Goal: Task Accomplishment & Management: Manage account settings

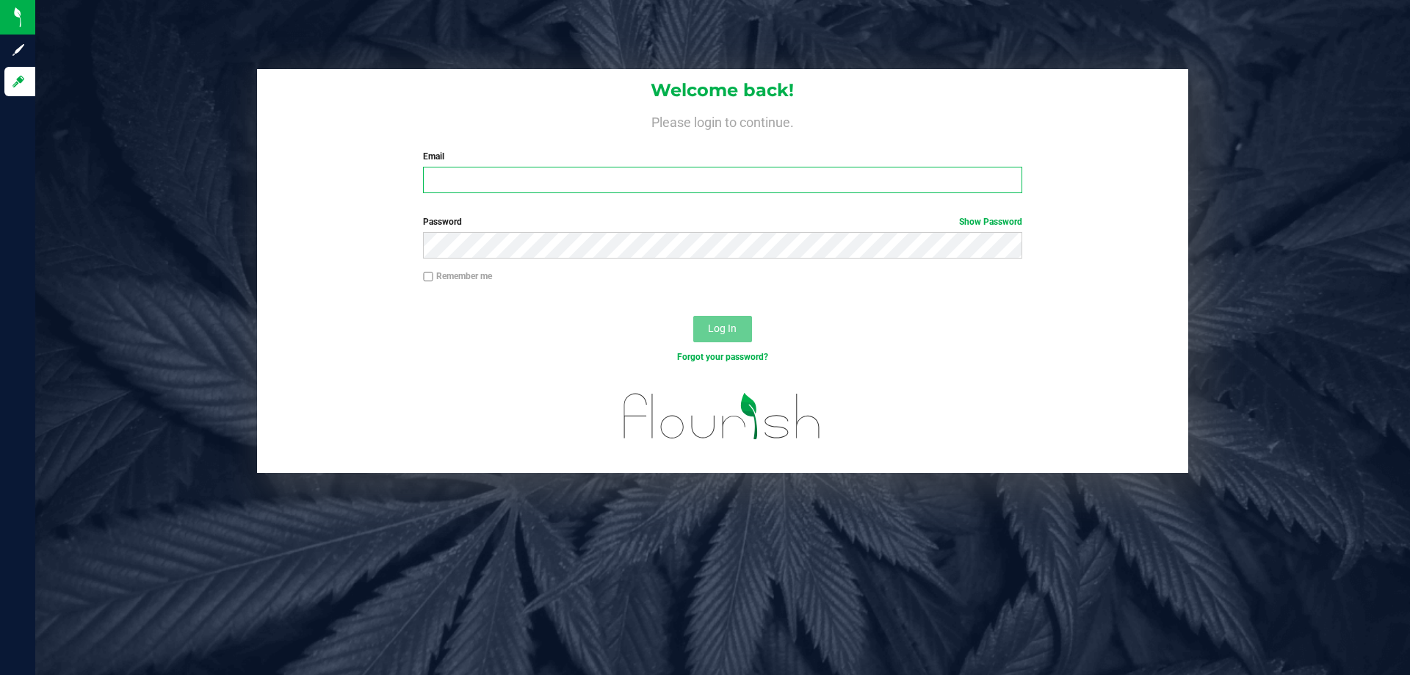
click at [515, 177] on input "Email" at bounding box center [722, 180] width 599 height 26
type input "[EMAIL_ADDRESS][DOMAIN_NAME]"
click at [693, 316] on button "Log In" at bounding box center [722, 329] width 59 height 26
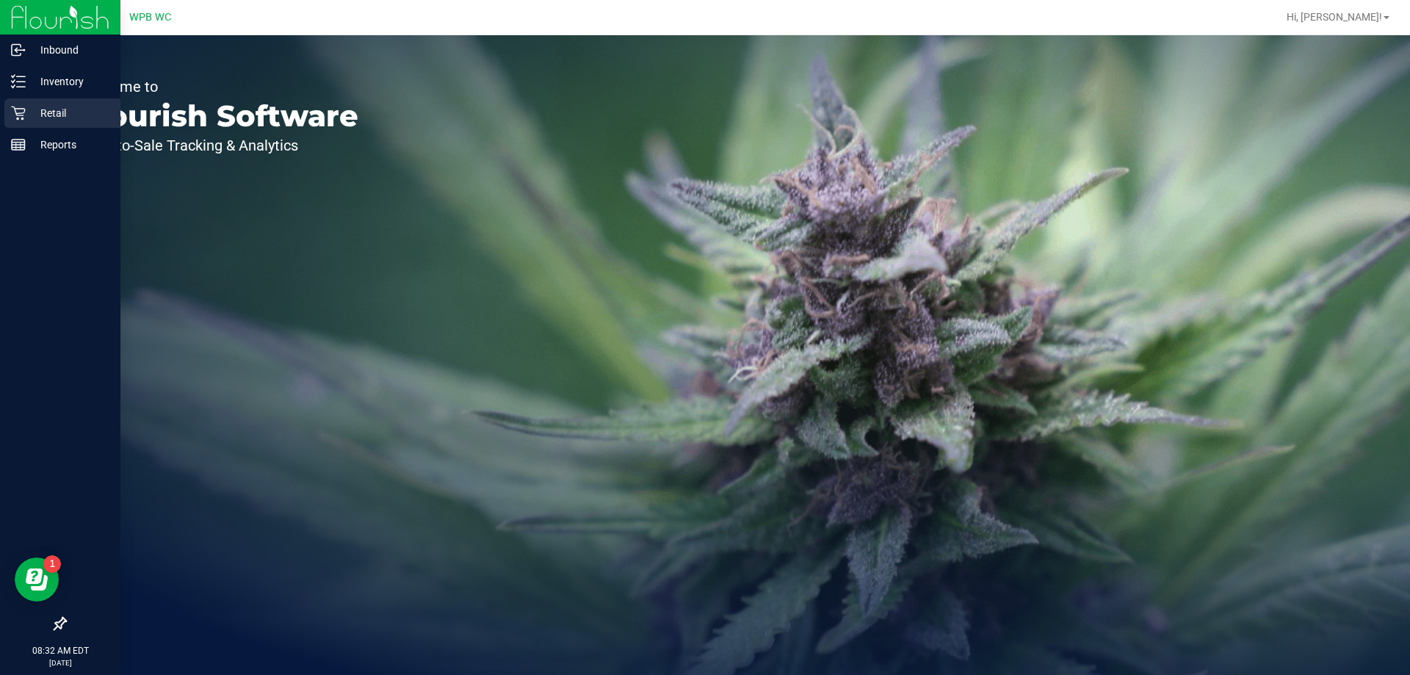
click at [42, 117] on p "Retail" at bounding box center [70, 113] width 88 height 18
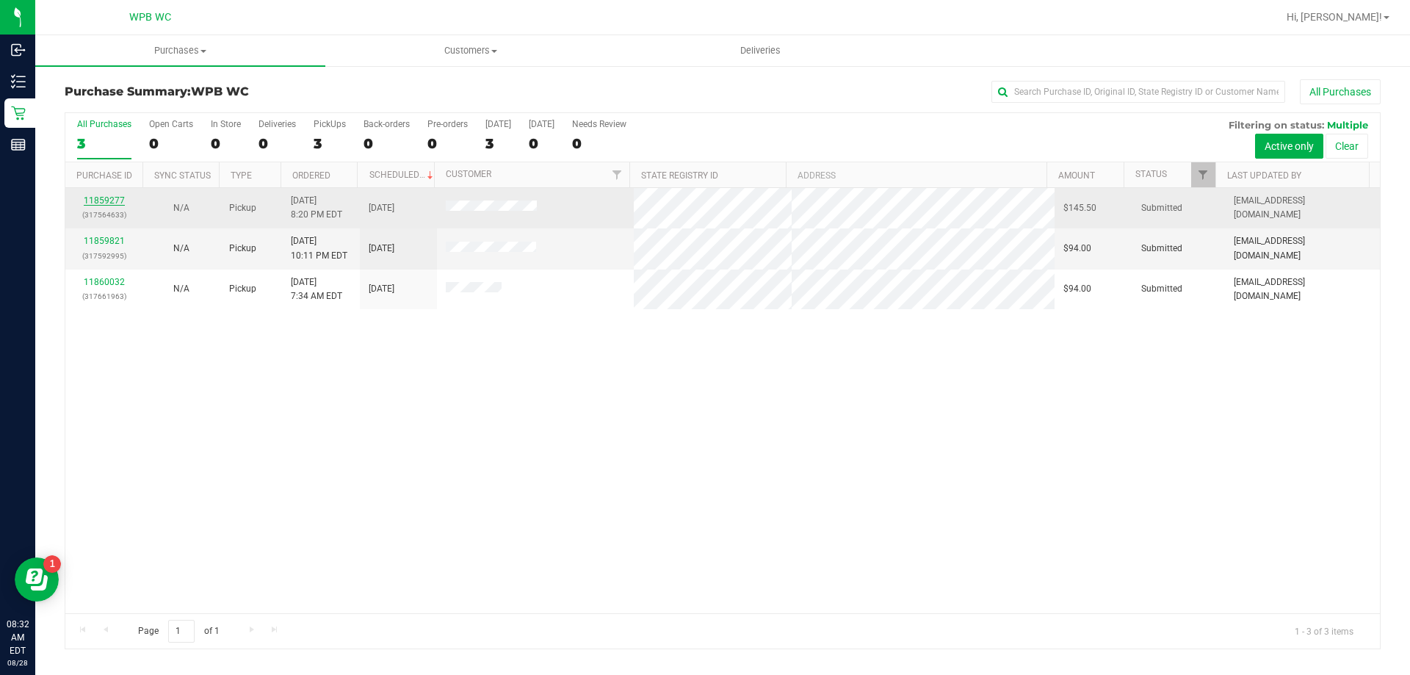
click at [112, 199] on link "11859277" at bounding box center [104, 200] width 41 height 10
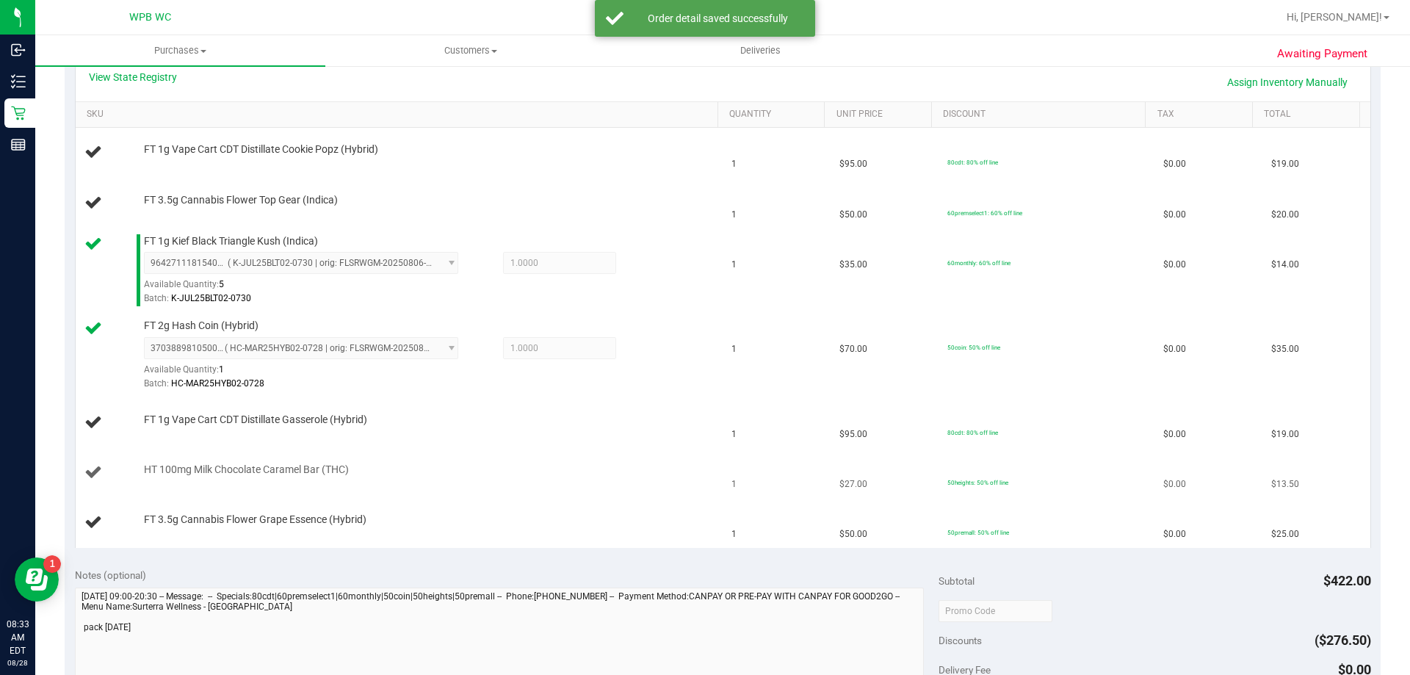
scroll to position [367, 0]
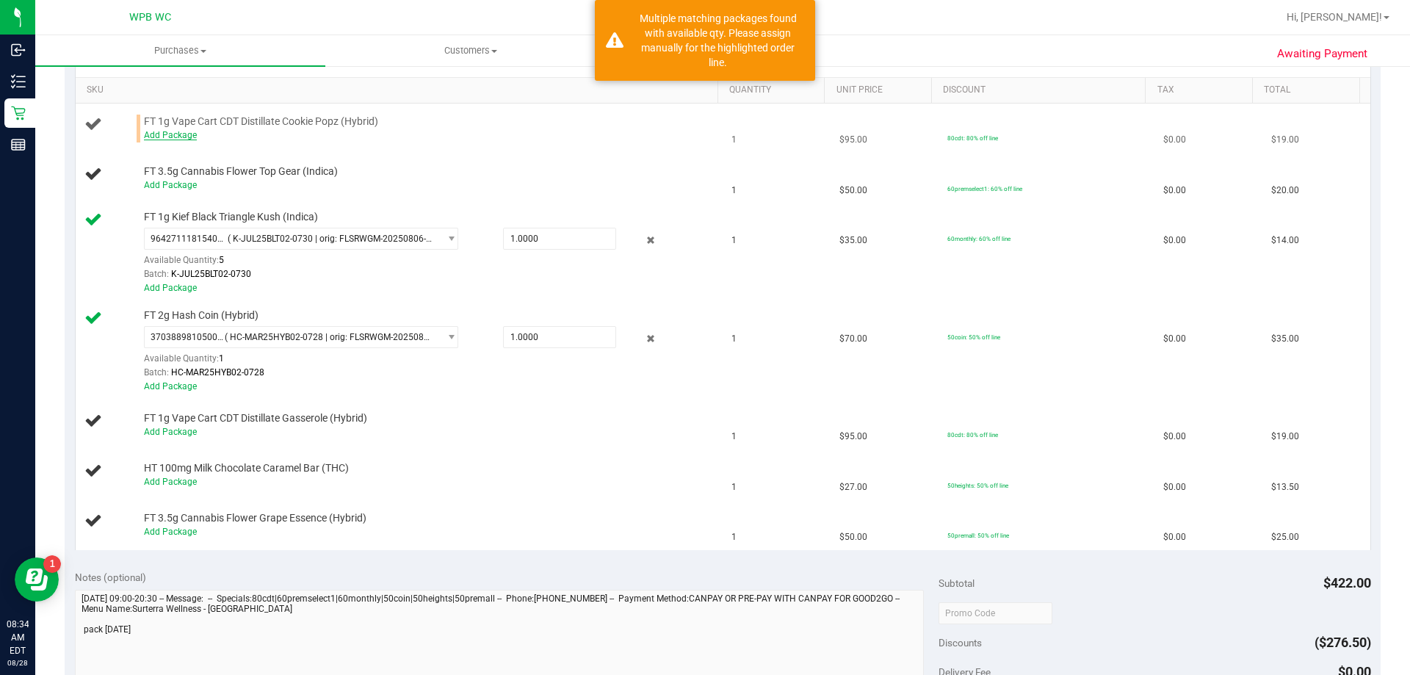
click at [170, 139] on link "Add Package" at bounding box center [170, 135] width 53 height 10
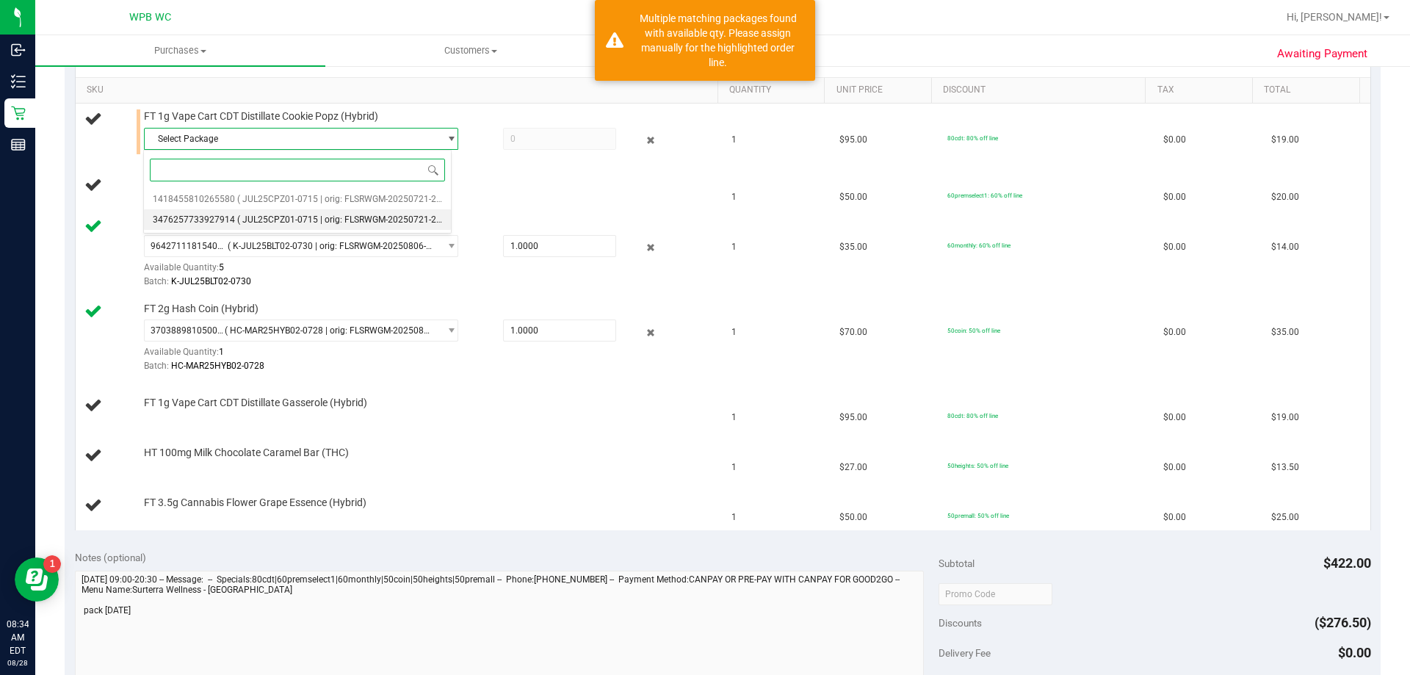
click at [303, 214] on li "3476257733927914 ( JUL25CPZ01-0715 | orig: FLSRWGM-20250721-2939 )" at bounding box center [297, 219] width 307 height 21
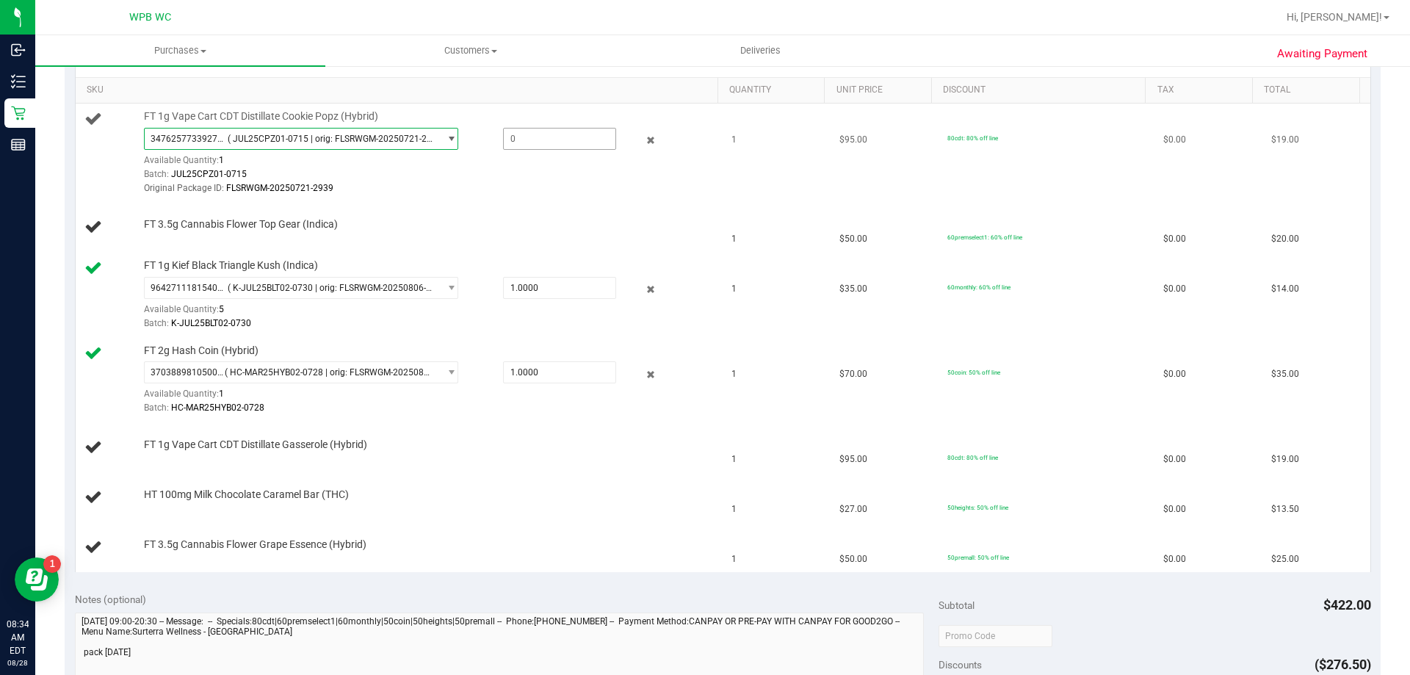
click at [513, 133] on span at bounding box center [559, 139] width 113 height 22
type input "1"
type input "1.0000"
click at [473, 201] on td "FT 1g Vape Cart CDT Distillate Cookie Popz (Hybrid) 3476257733927914 ( JUL25CPZ…" at bounding box center [400, 153] width 648 height 99
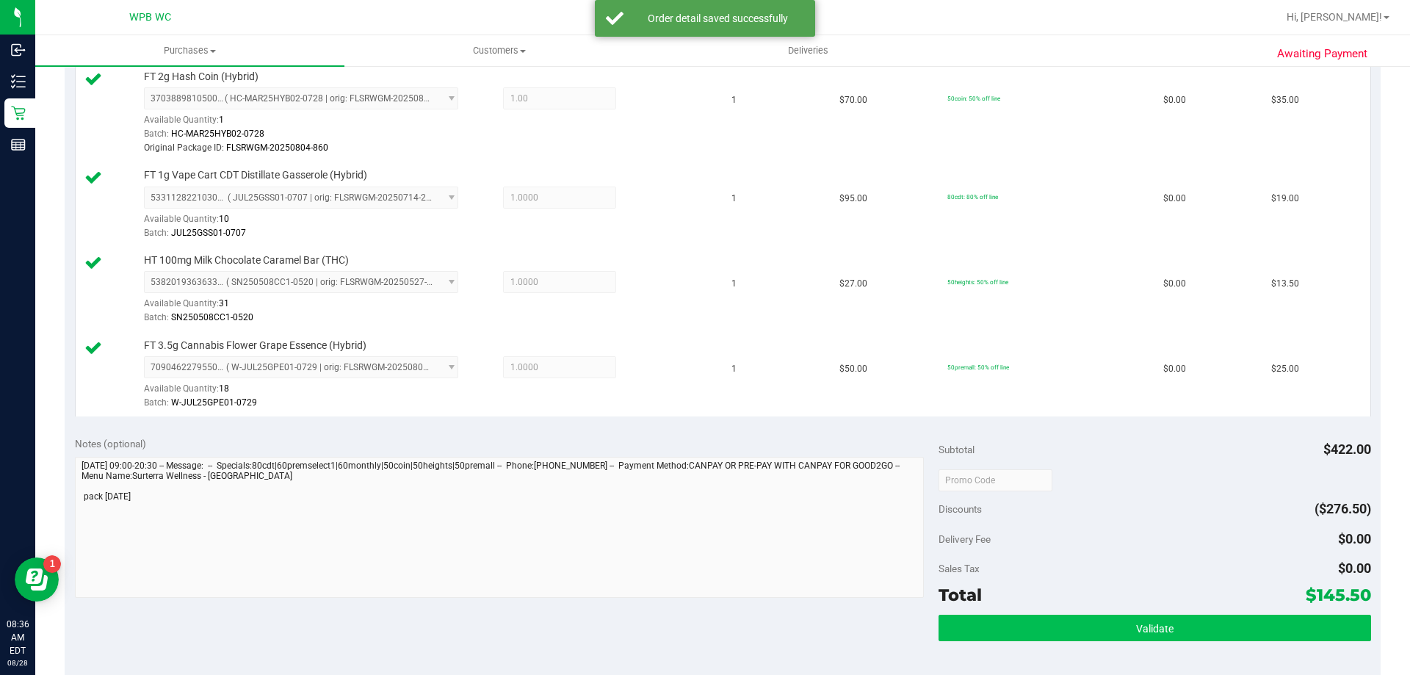
scroll to position [955, 0]
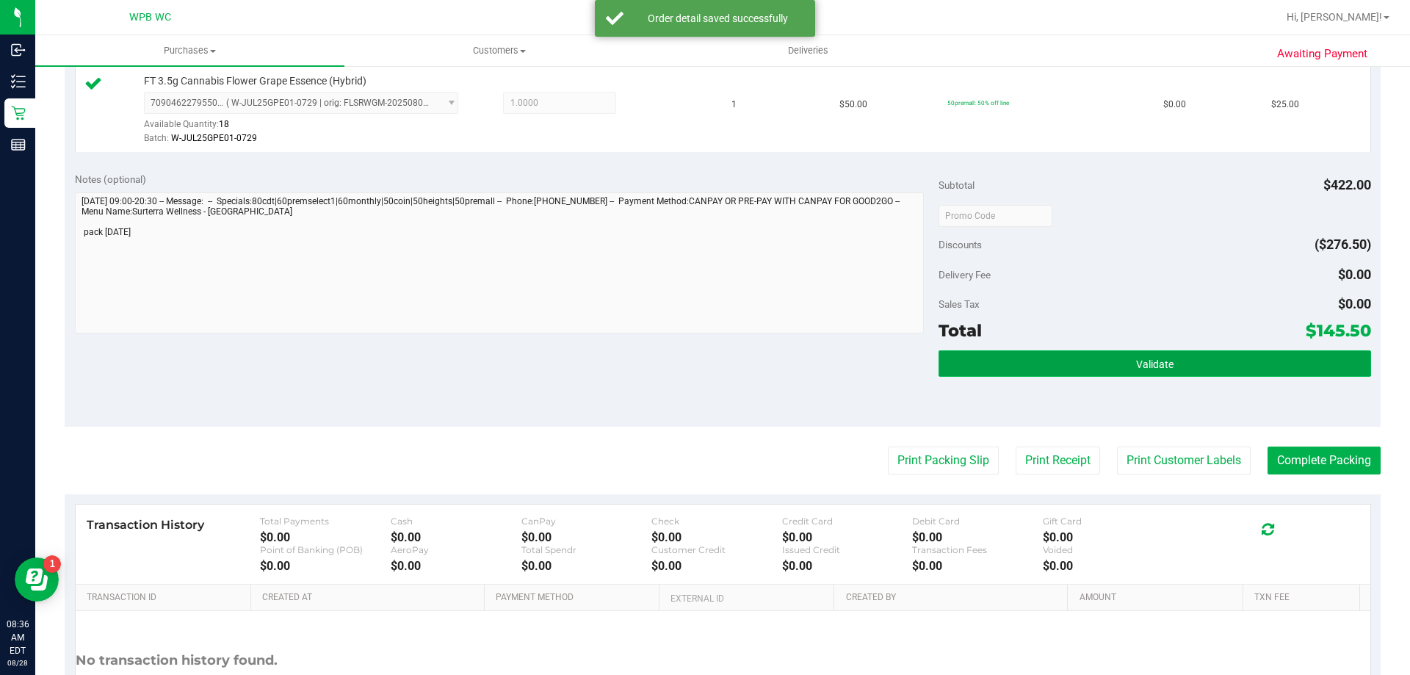
click at [1063, 358] on button "Validate" at bounding box center [1155, 363] width 432 height 26
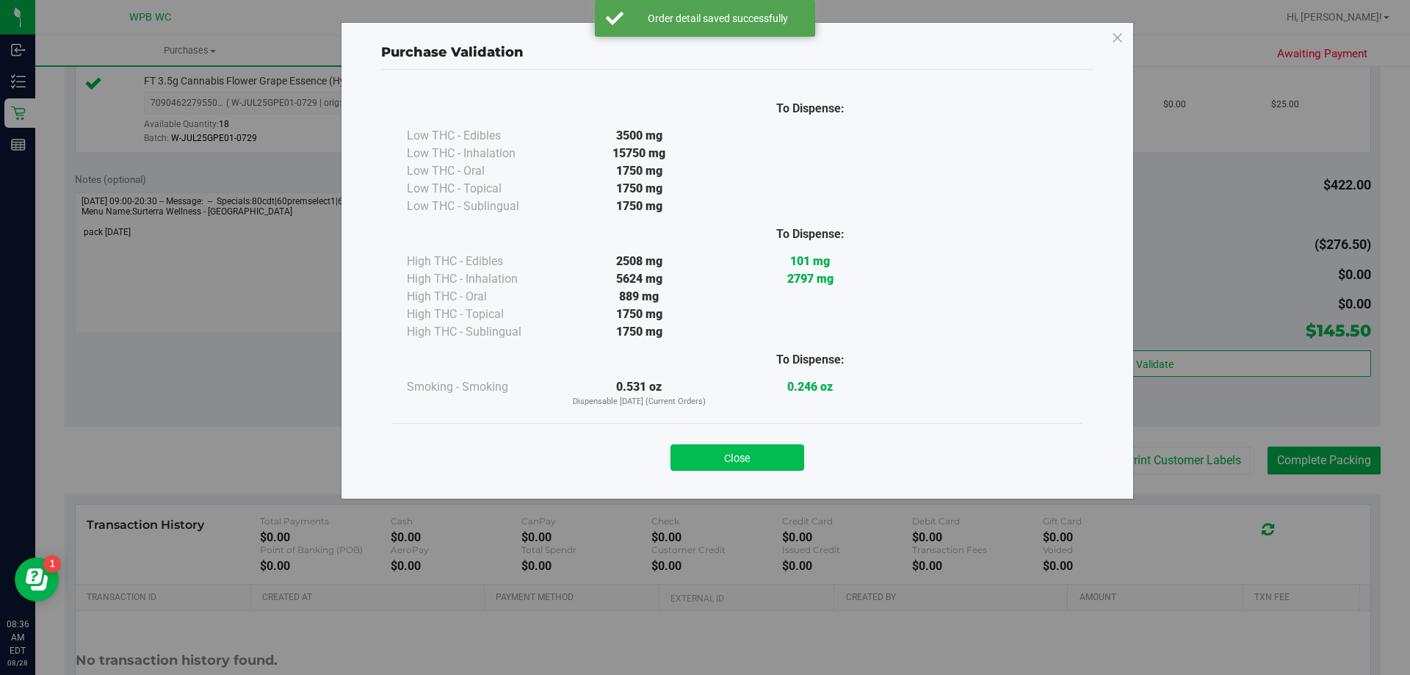
click at [756, 467] on button "Close" at bounding box center [737, 457] width 134 height 26
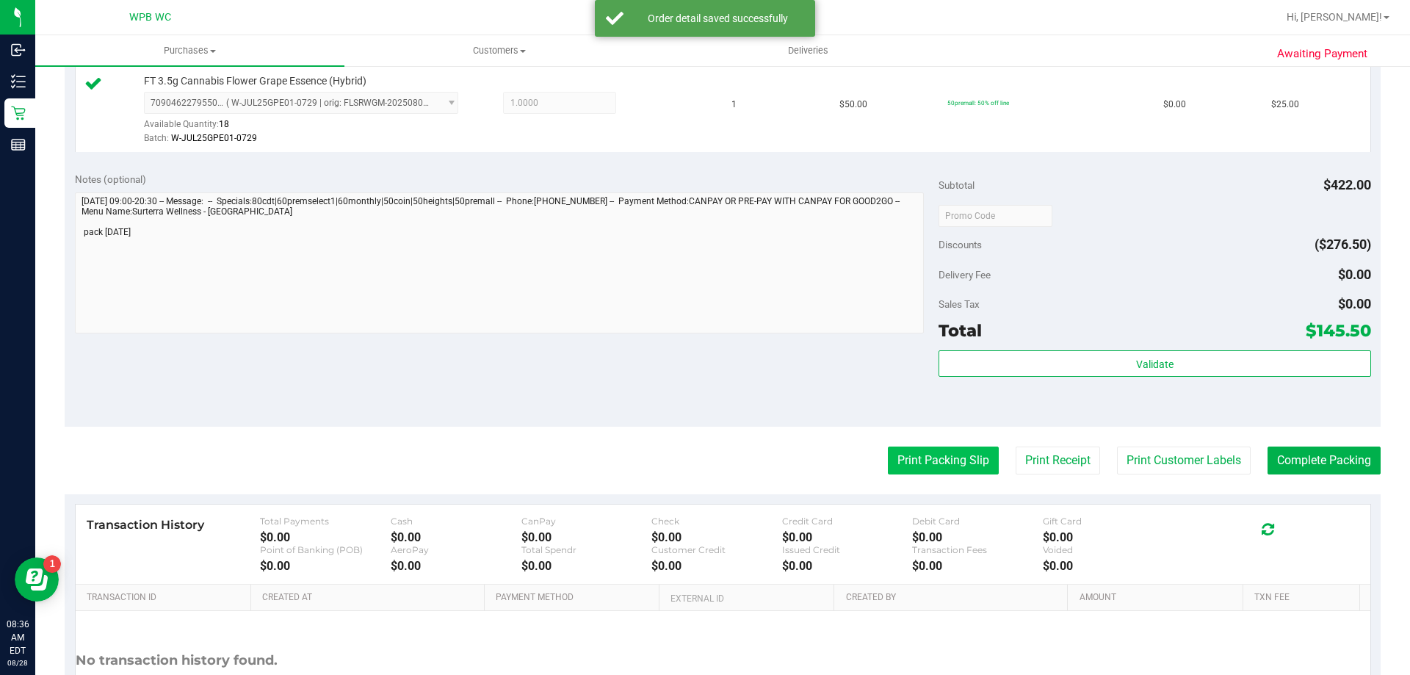
click at [896, 452] on button "Print Packing Slip" at bounding box center [943, 460] width 111 height 28
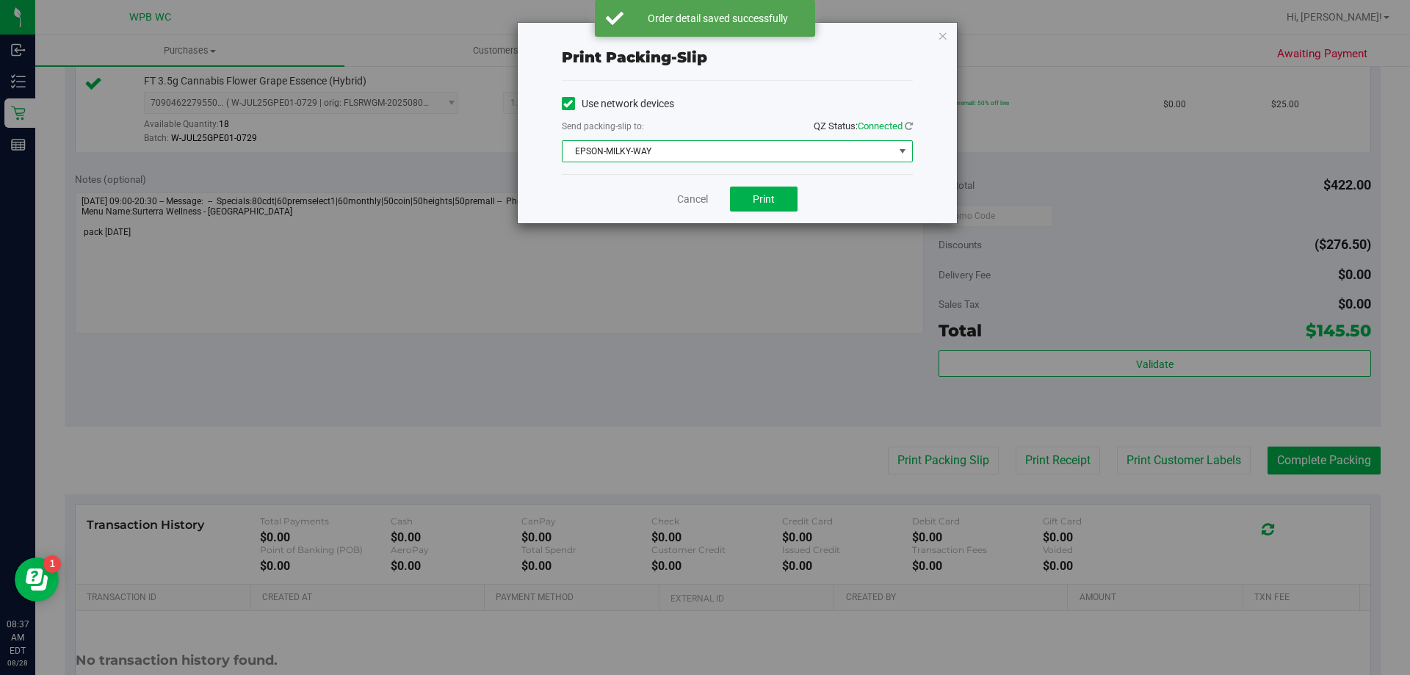
click at [729, 149] on span "EPSON-MILKY-WAY" at bounding box center [728, 151] width 331 height 21
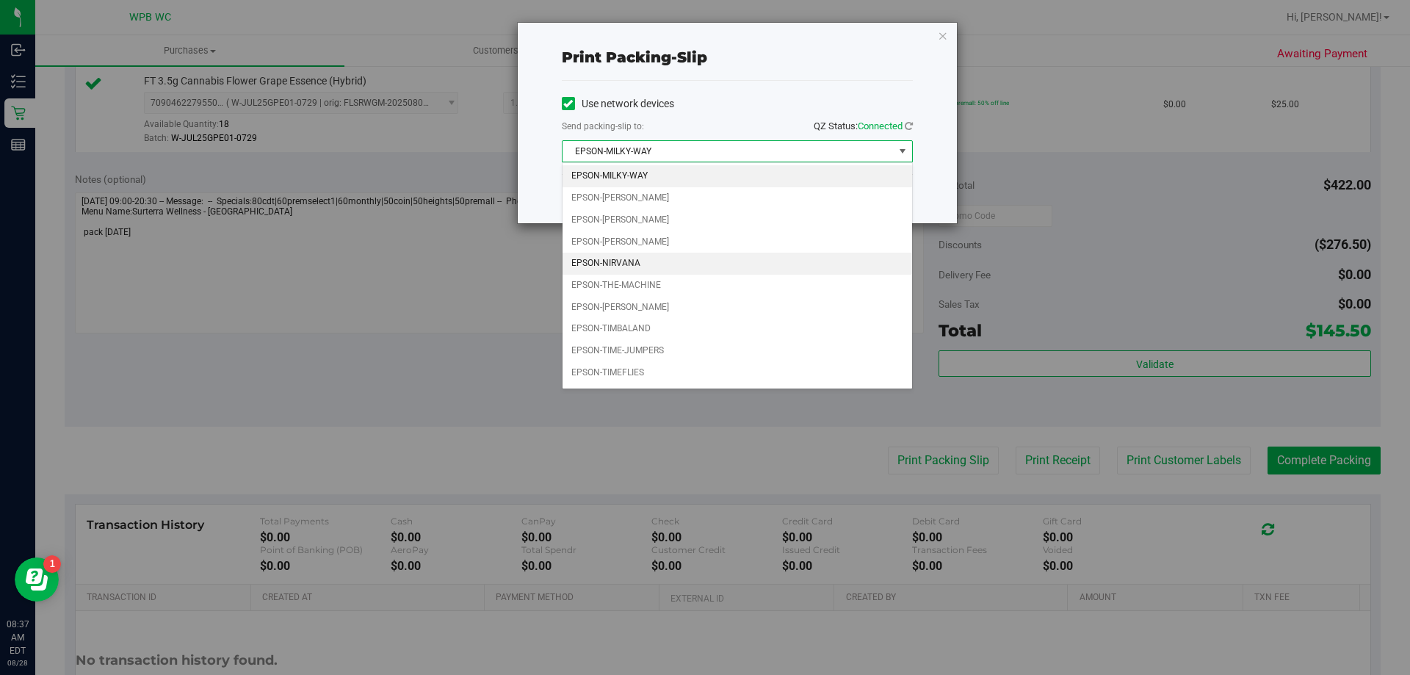
click at [647, 264] on li "EPSON-NIRVANA" at bounding box center [738, 264] width 350 height 22
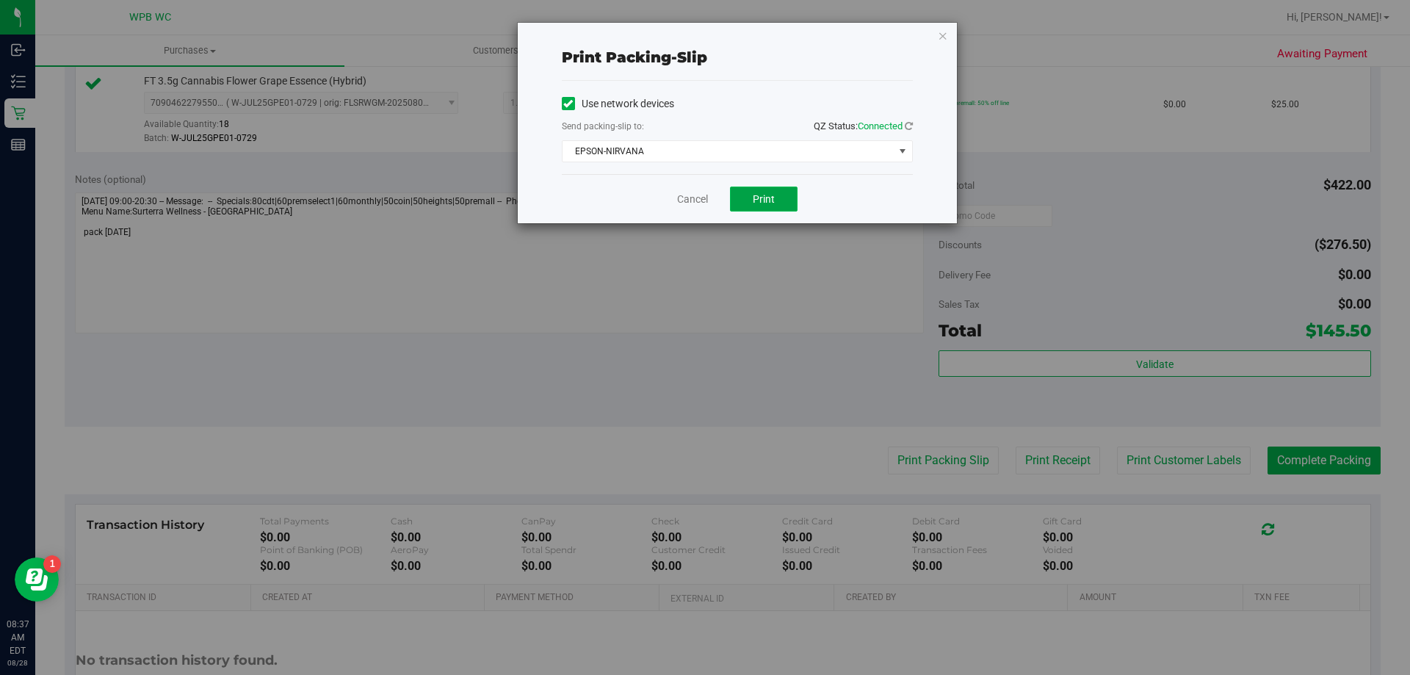
click at [759, 195] on span "Print" at bounding box center [764, 199] width 22 height 12
click at [697, 196] on link "Cancel" at bounding box center [692, 199] width 31 height 15
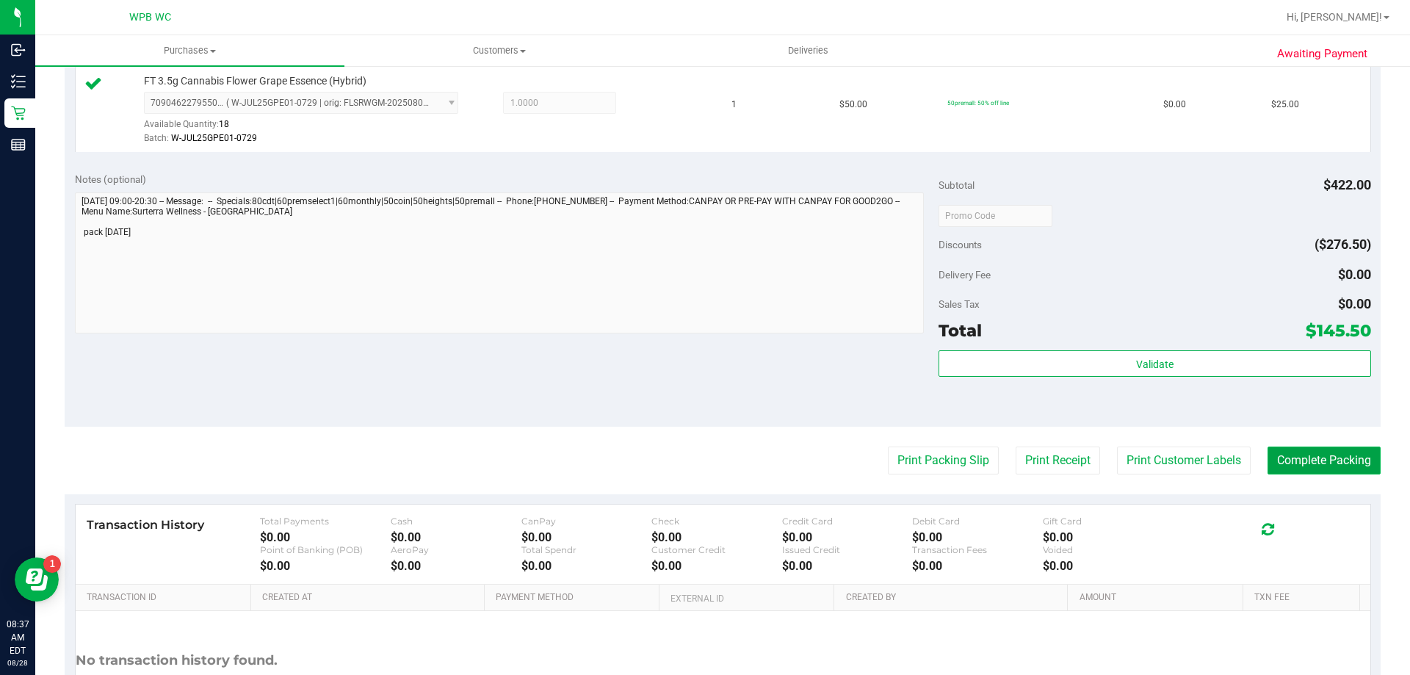
click at [1275, 455] on button "Complete Packing" at bounding box center [1324, 460] width 113 height 28
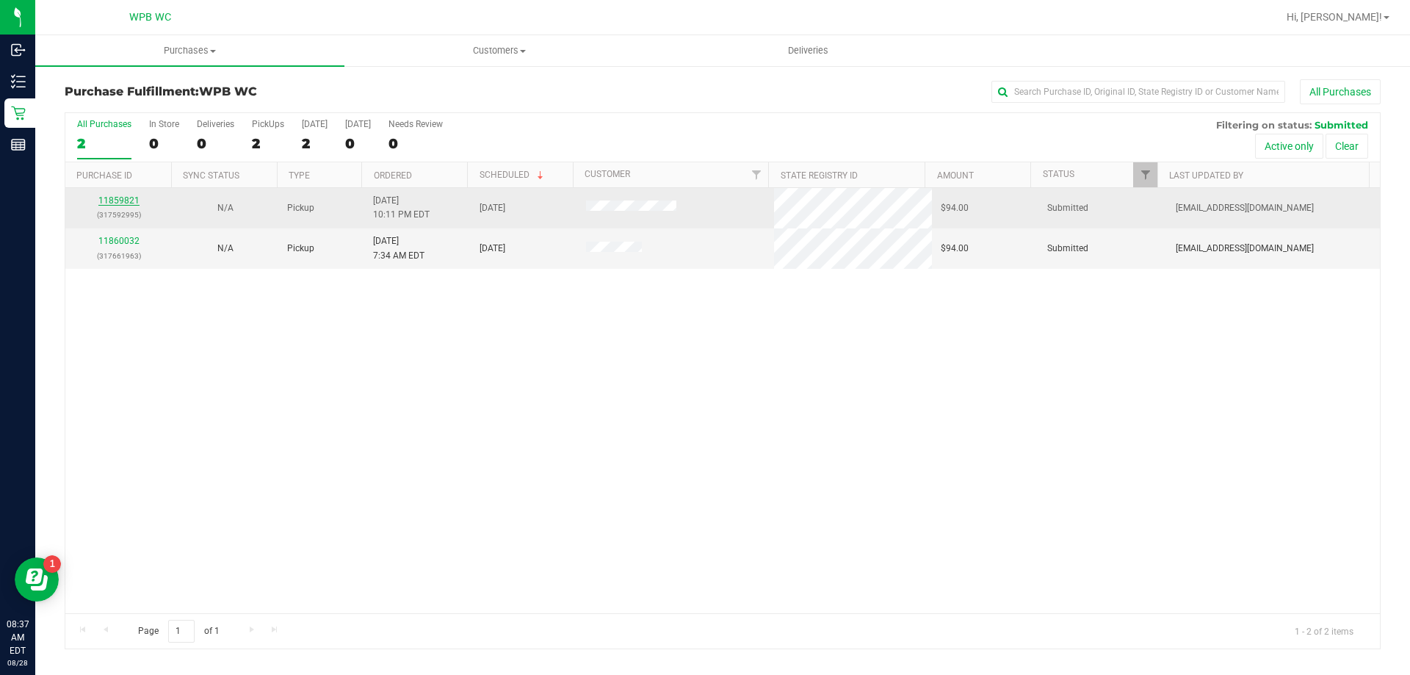
click at [112, 198] on link "11859821" at bounding box center [118, 200] width 41 height 10
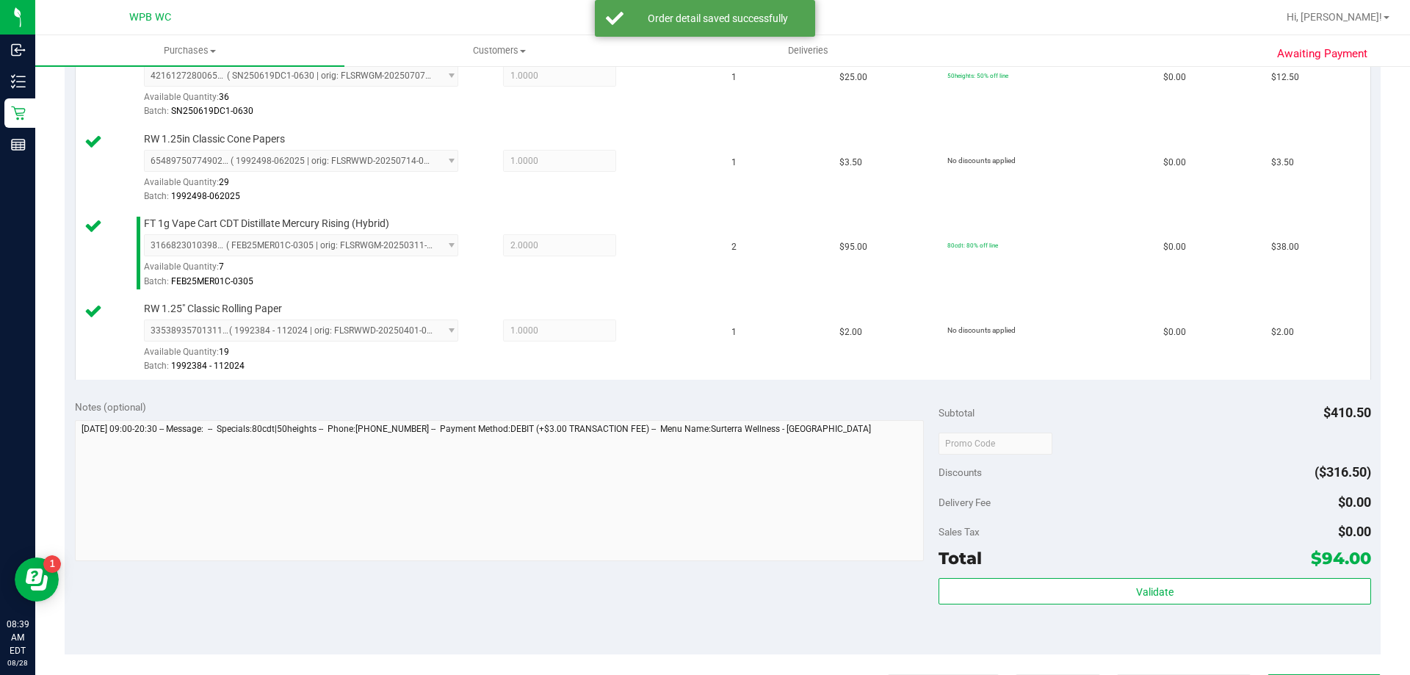
scroll to position [866, 0]
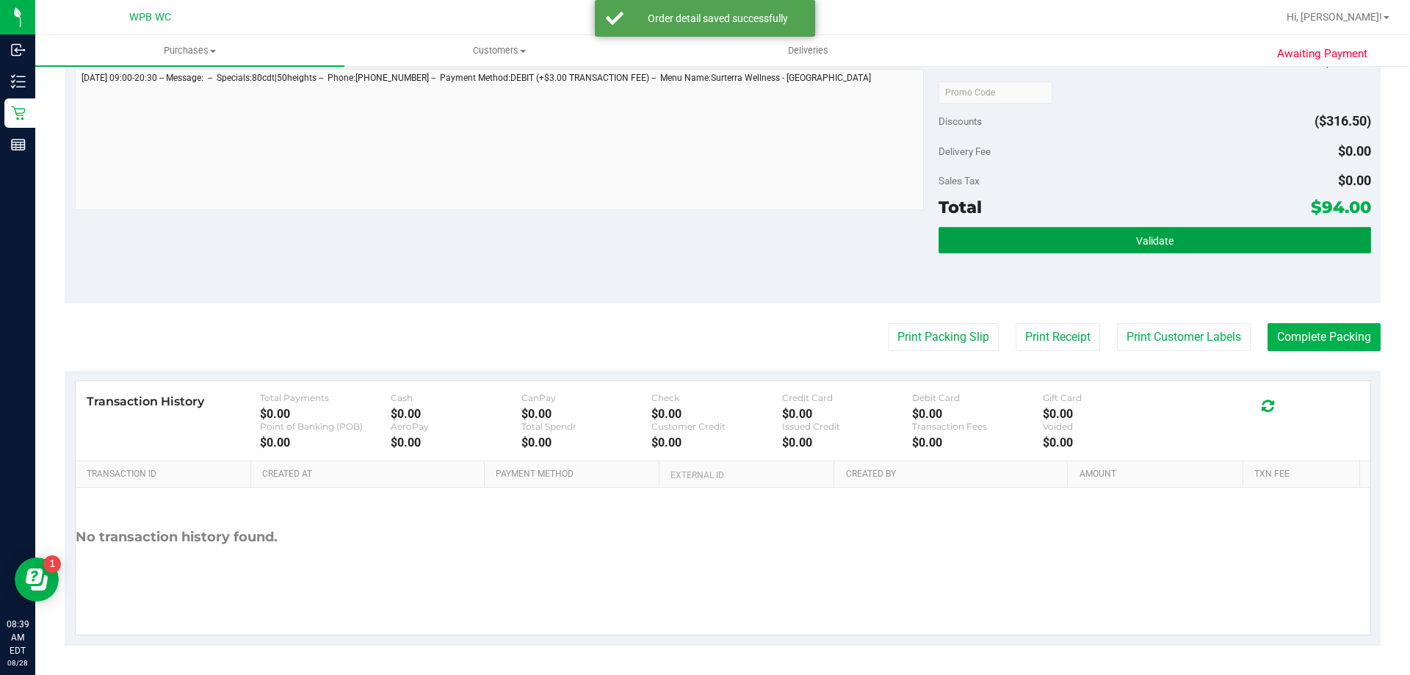
click at [1131, 250] on button "Validate" at bounding box center [1155, 240] width 432 height 26
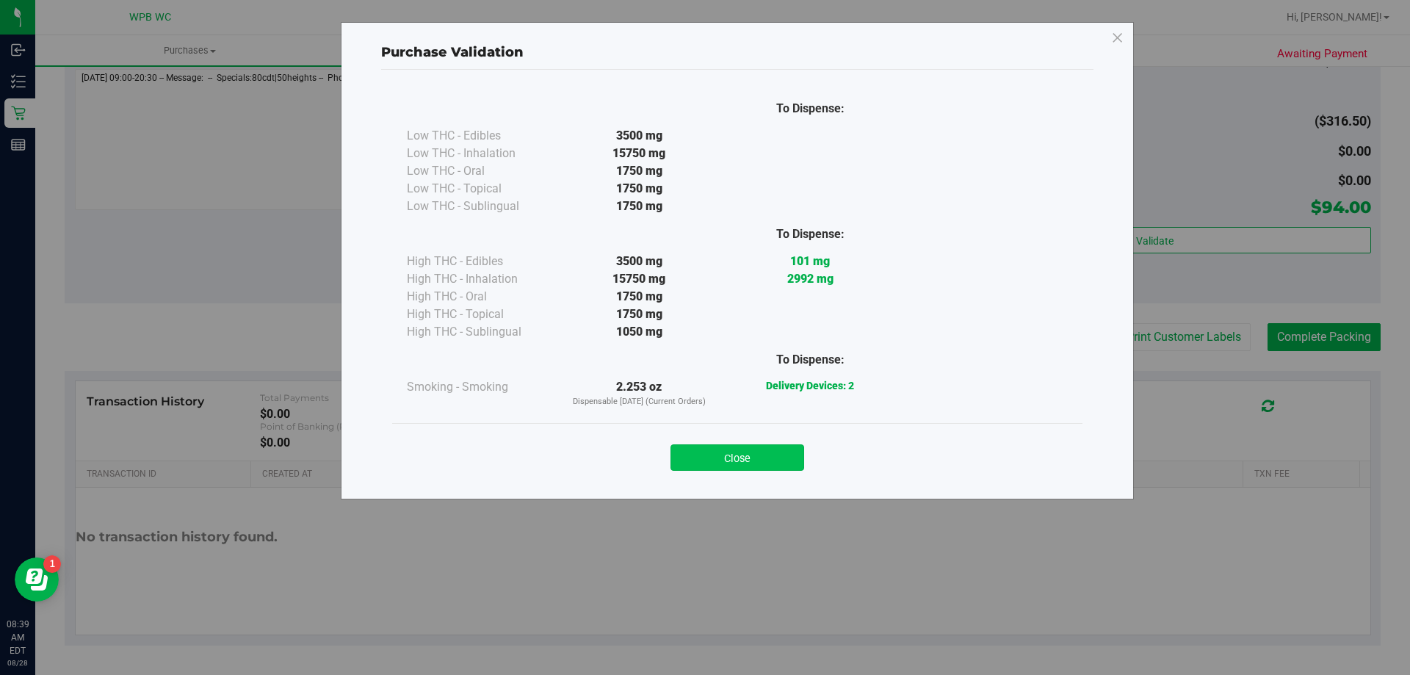
click at [770, 460] on button "Close" at bounding box center [737, 457] width 134 height 26
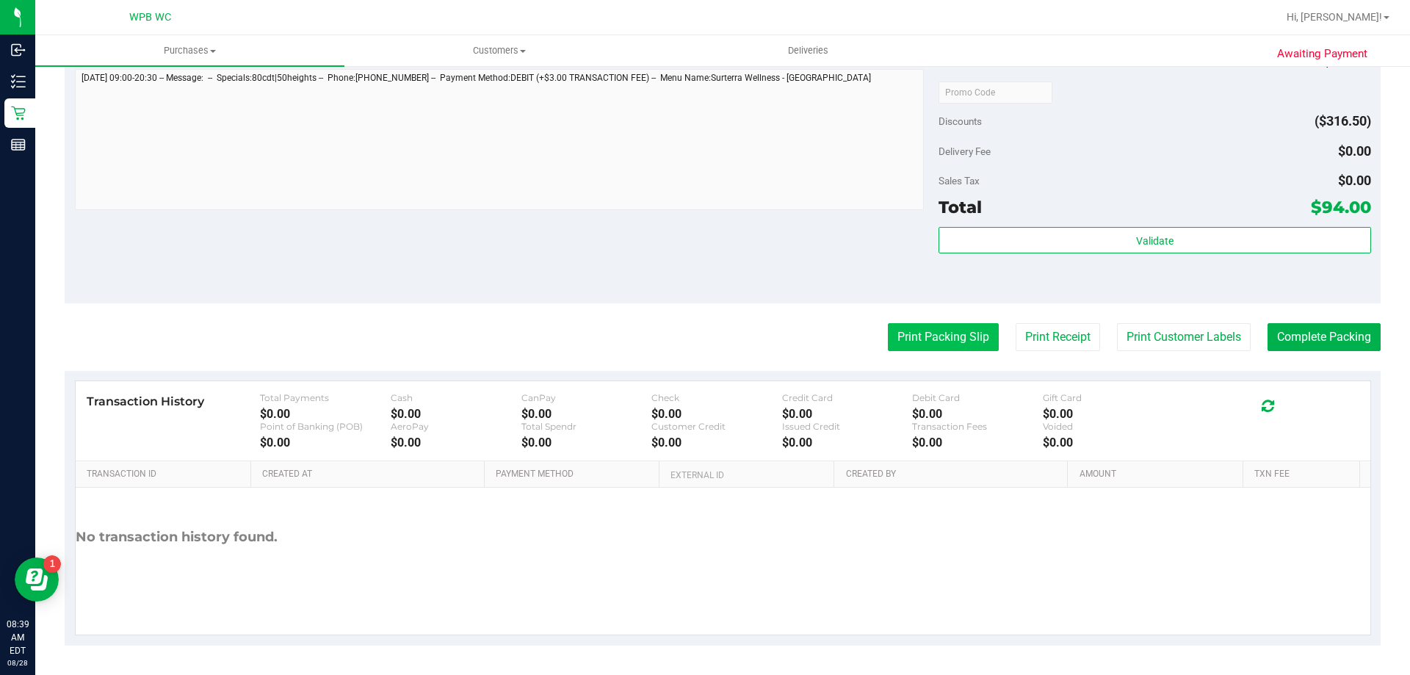
click at [925, 344] on button "Print Packing Slip" at bounding box center [943, 337] width 111 height 28
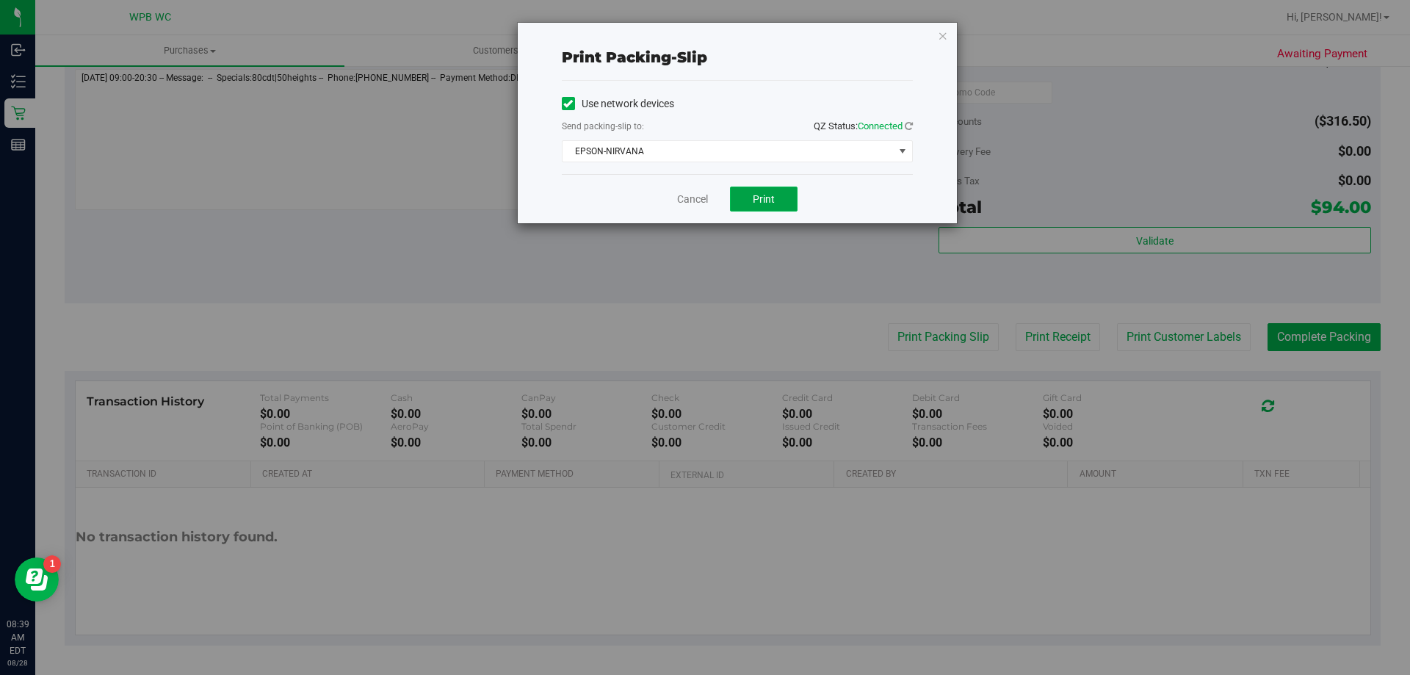
click at [763, 200] on span "Print" at bounding box center [764, 199] width 22 height 12
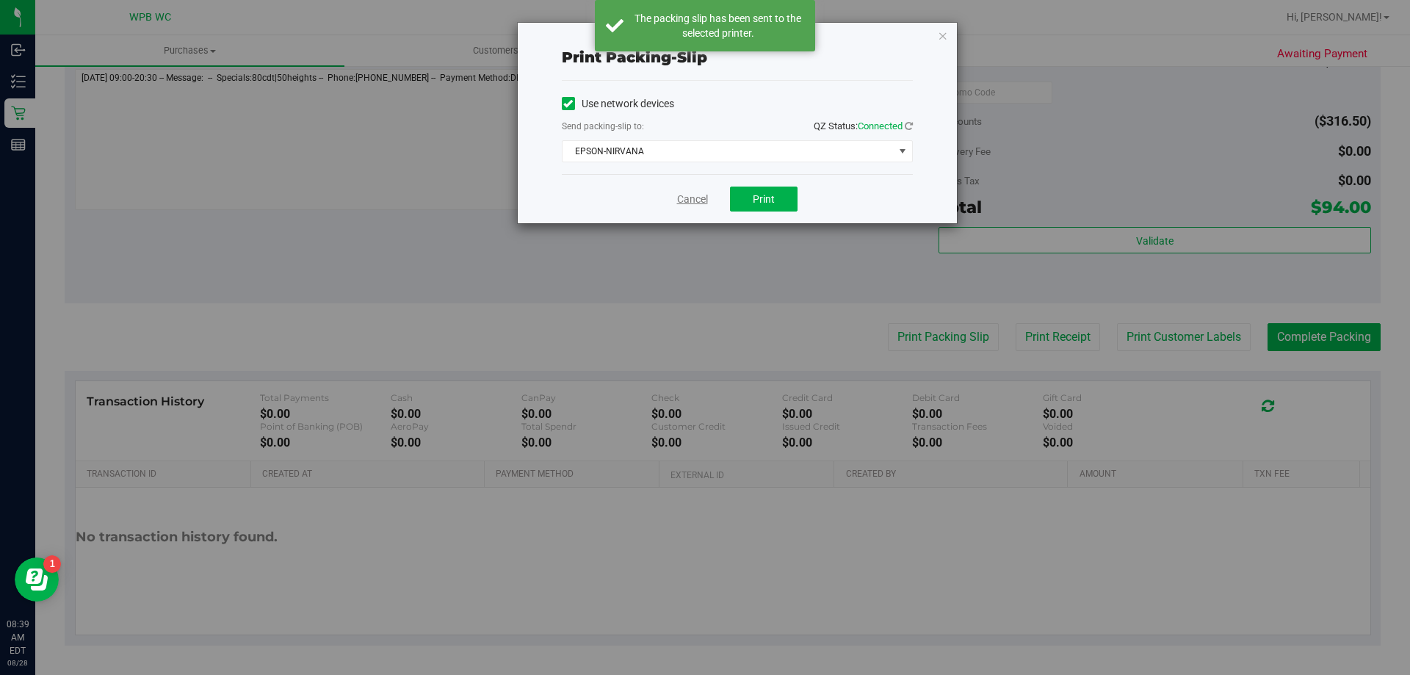
click at [705, 205] on link "Cancel" at bounding box center [692, 199] width 31 height 15
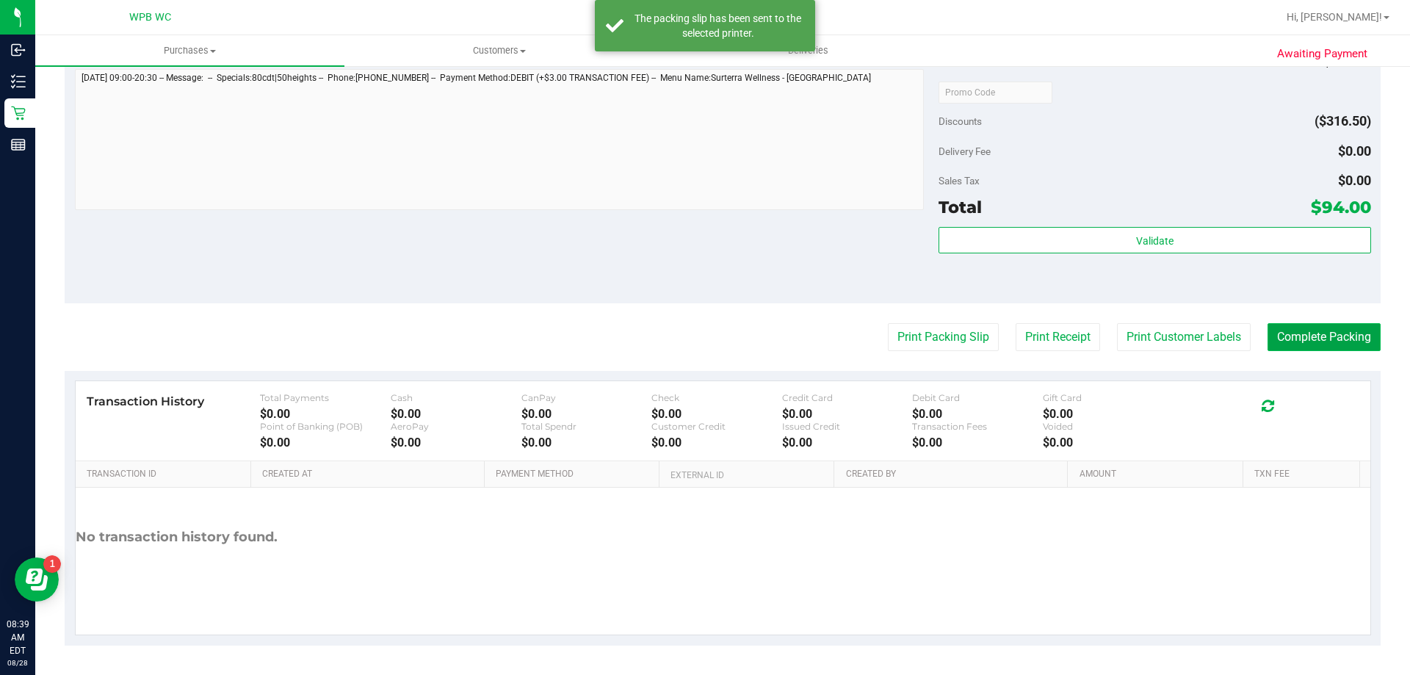
click at [1302, 349] on button "Complete Packing" at bounding box center [1324, 337] width 113 height 28
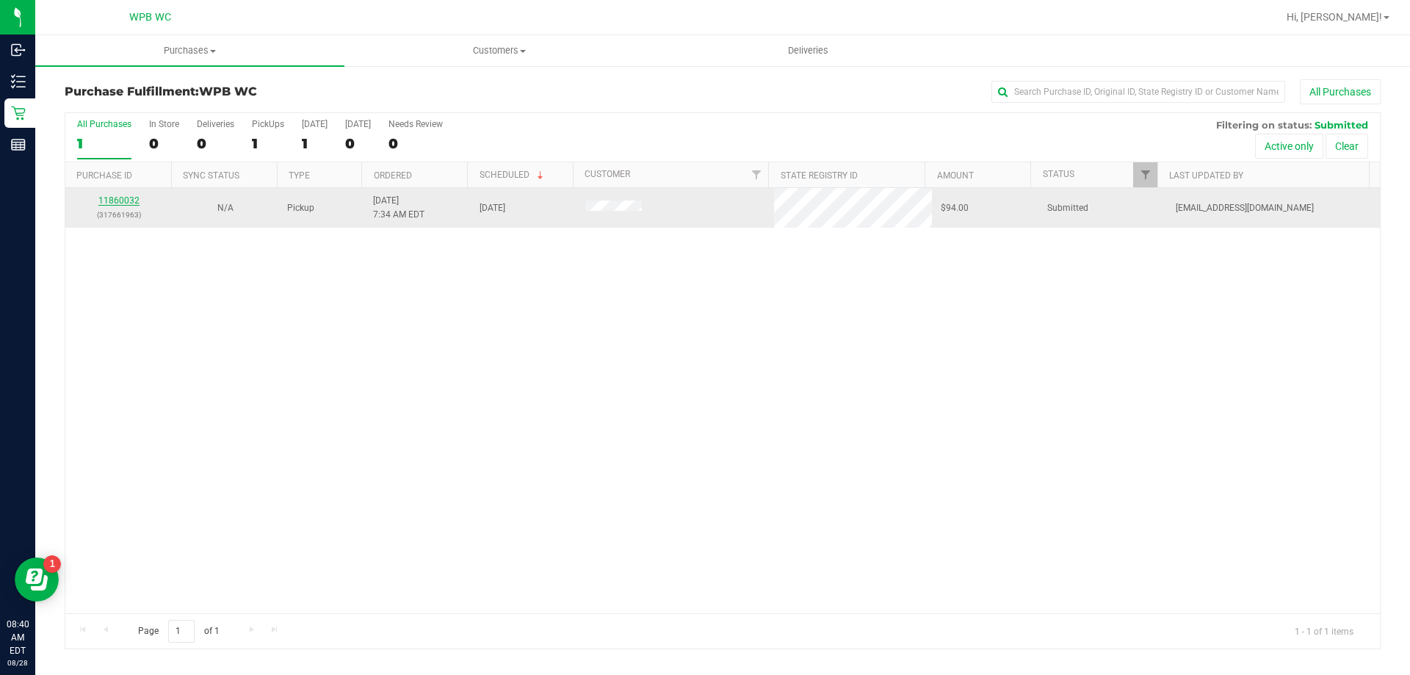
click at [135, 198] on link "11860032" at bounding box center [118, 200] width 41 height 10
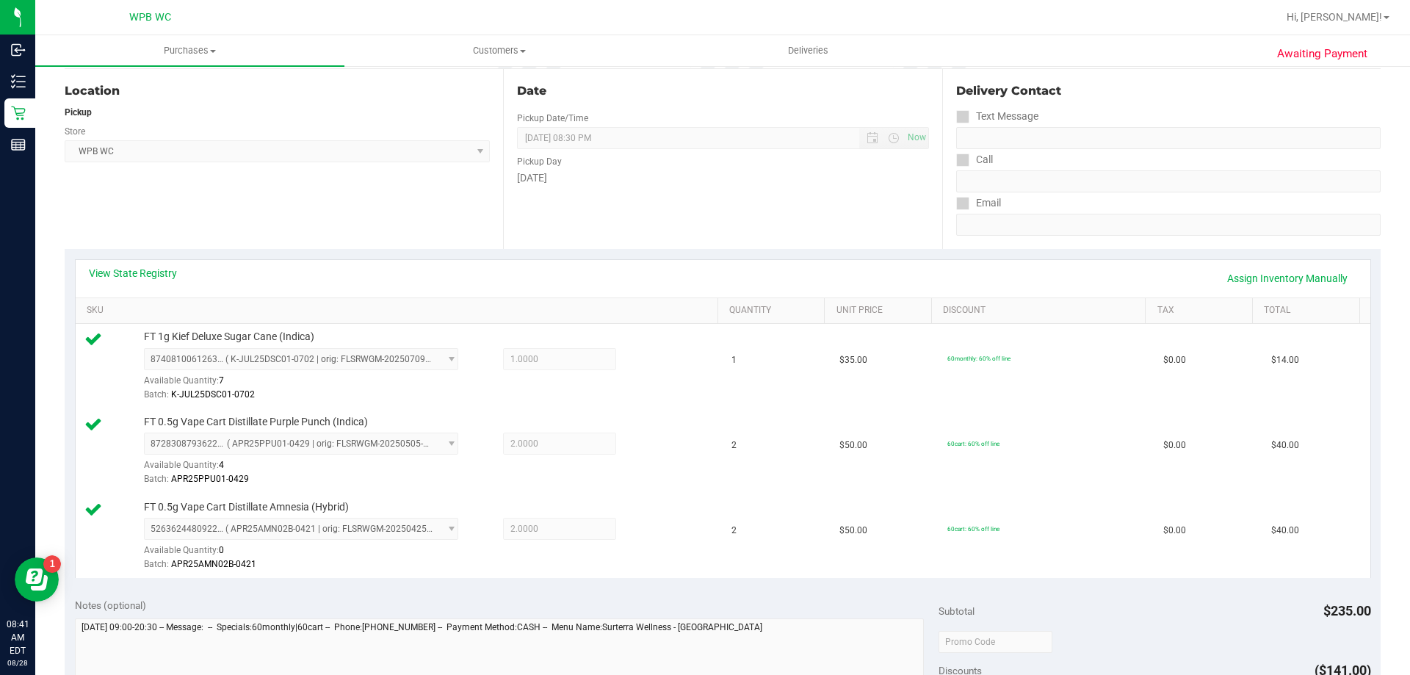
scroll to position [661, 0]
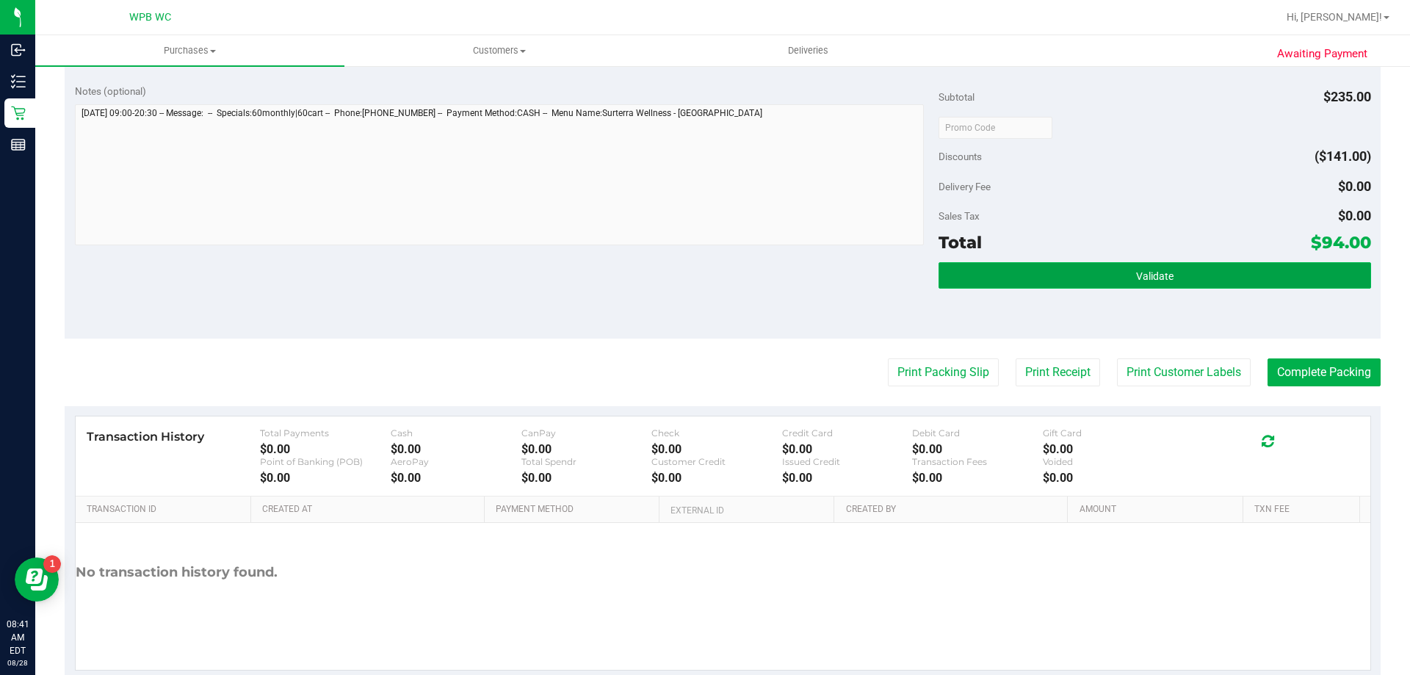
click at [1136, 272] on span "Validate" at bounding box center [1154, 276] width 37 height 12
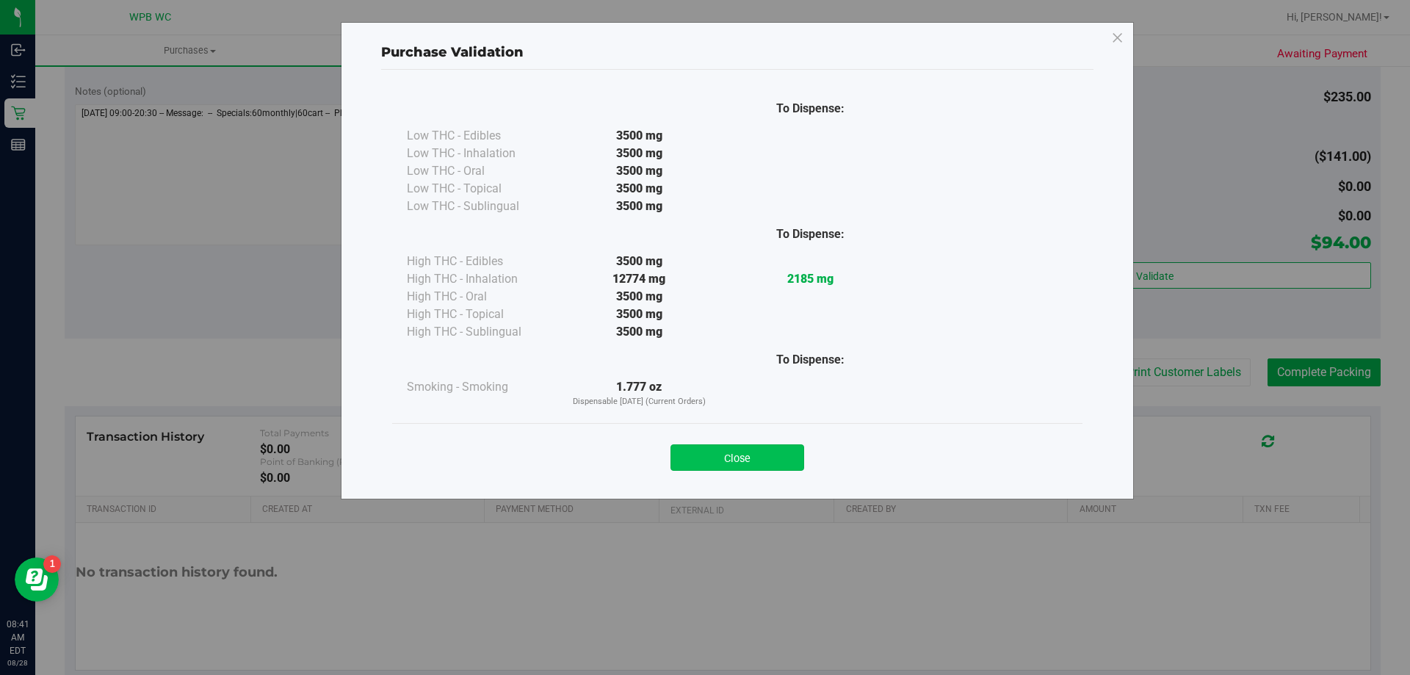
click at [775, 446] on button "Close" at bounding box center [737, 457] width 134 height 26
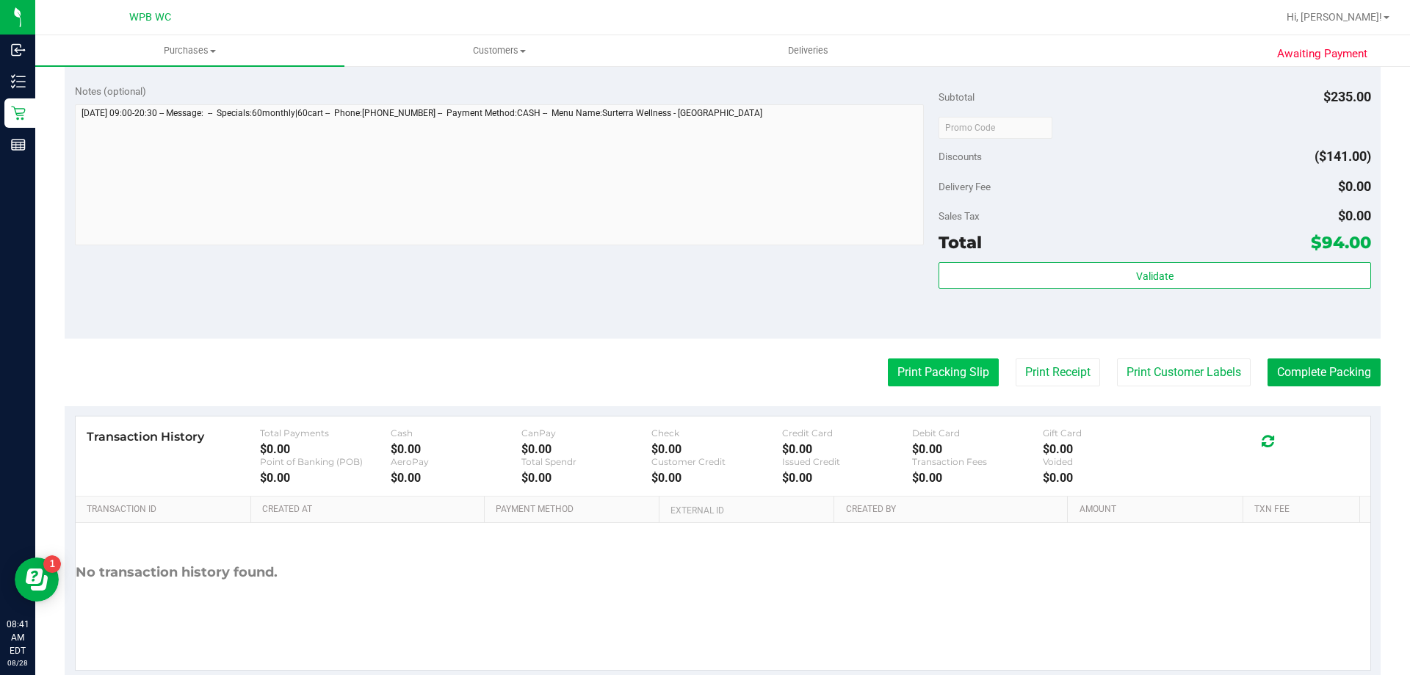
click at [905, 382] on button "Print Packing Slip" at bounding box center [943, 372] width 111 height 28
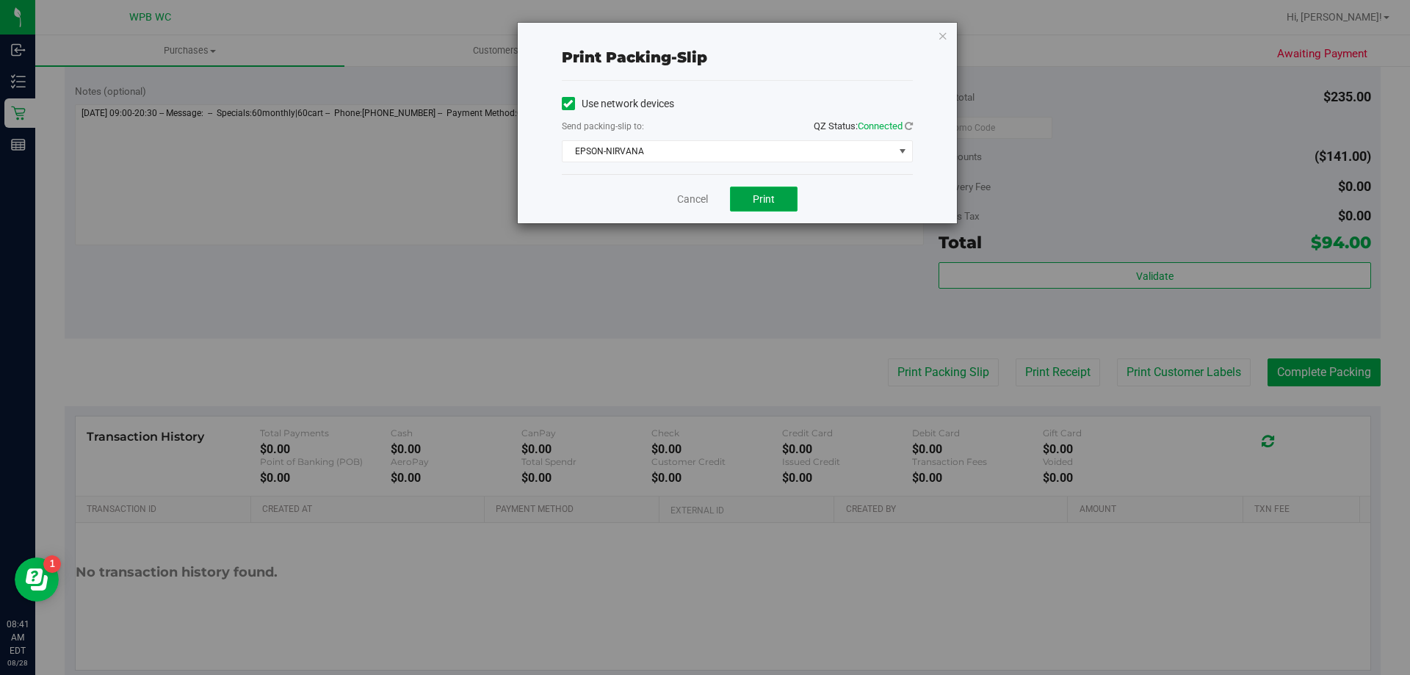
click at [774, 199] on span "Print" at bounding box center [764, 199] width 22 height 12
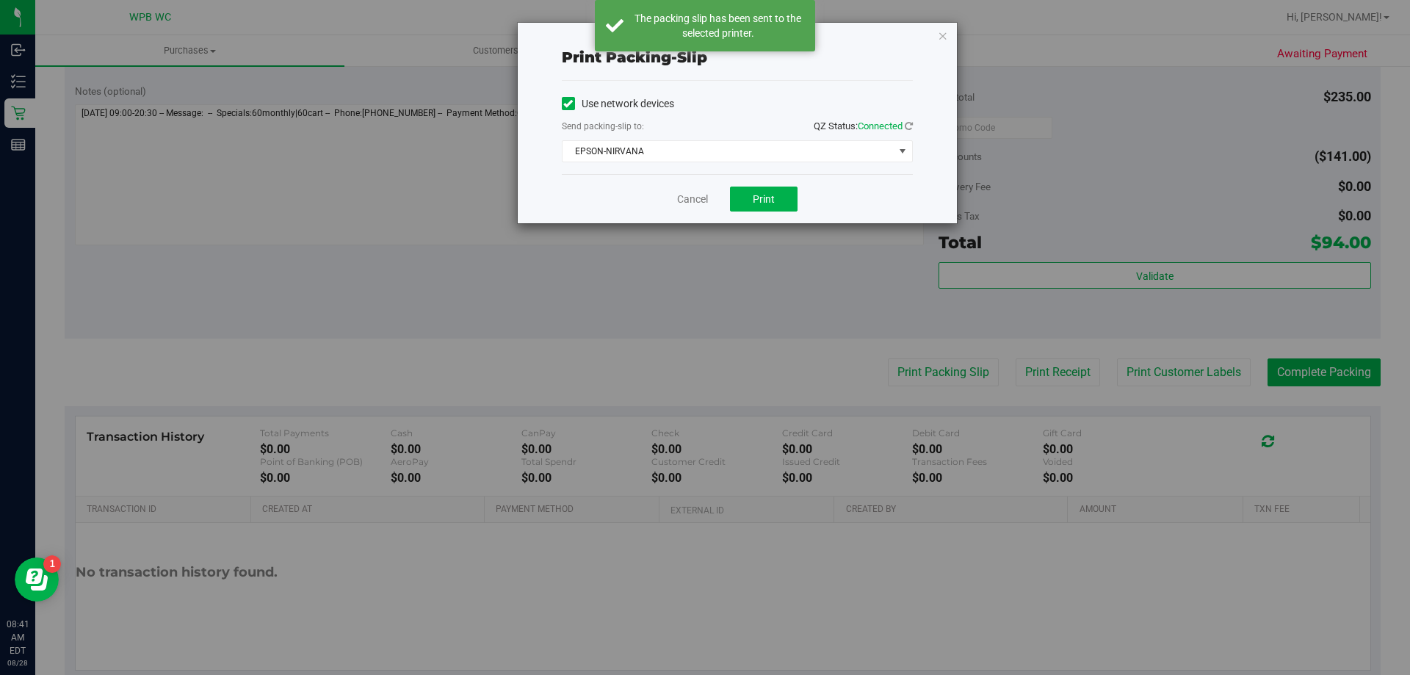
click at [814, 228] on div "Print packing-slip Use network devices Send packing-slip to: QZ Status: Connect…" at bounding box center [710, 337] width 1421 height 675
click at [672, 189] on div "Cancel Print" at bounding box center [737, 198] width 351 height 49
click at [688, 195] on link "Cancel" at bounding box center [692, 199] width 31 height 15
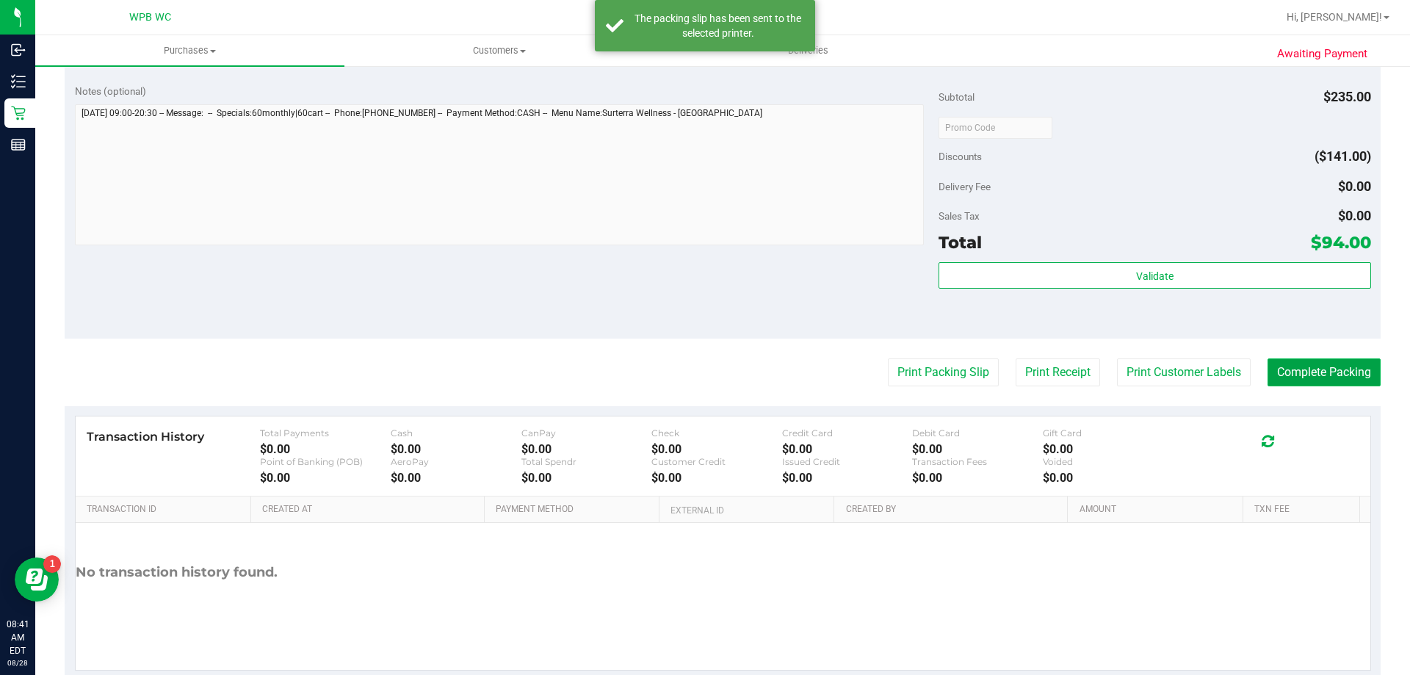
click at [1319, 380] on button "Complete Packing" at bounding box center [1324, 372] width 113 height 28
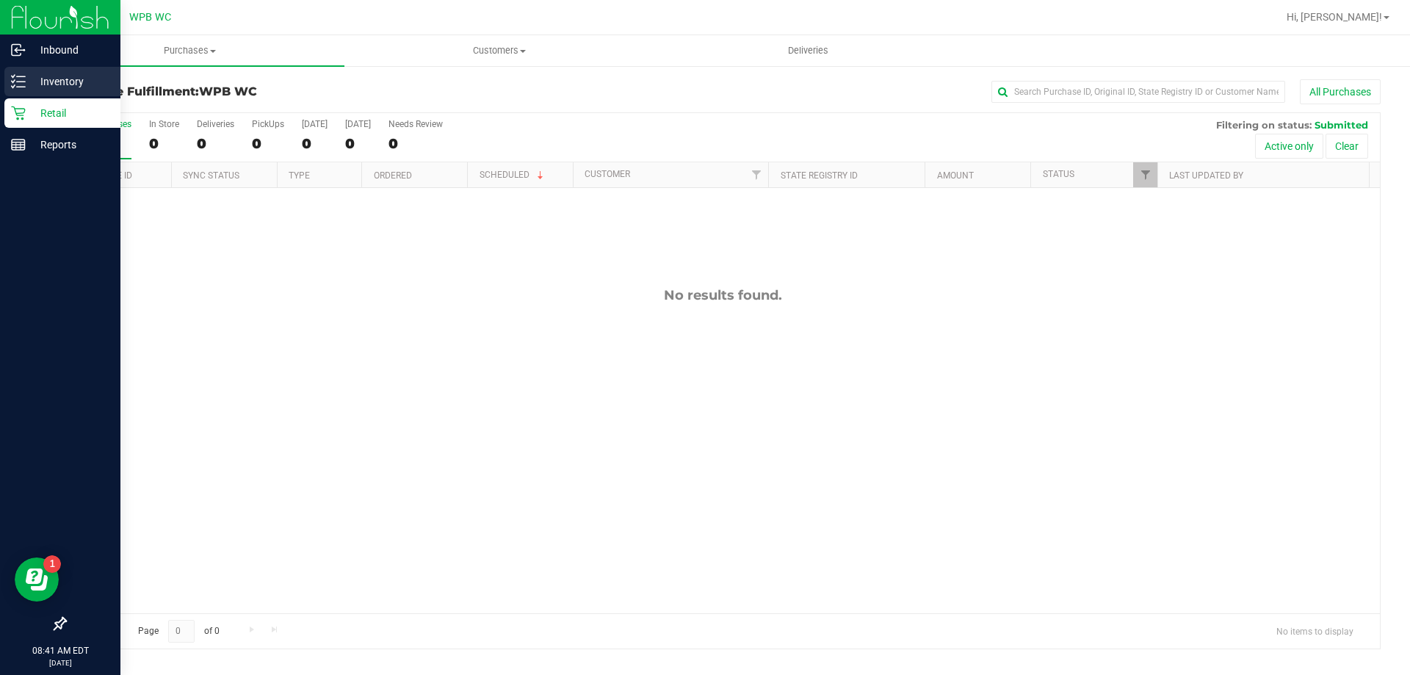
click at [44, 79] on p "Inventory" at bounding box center [70, 82] width 88 height 18
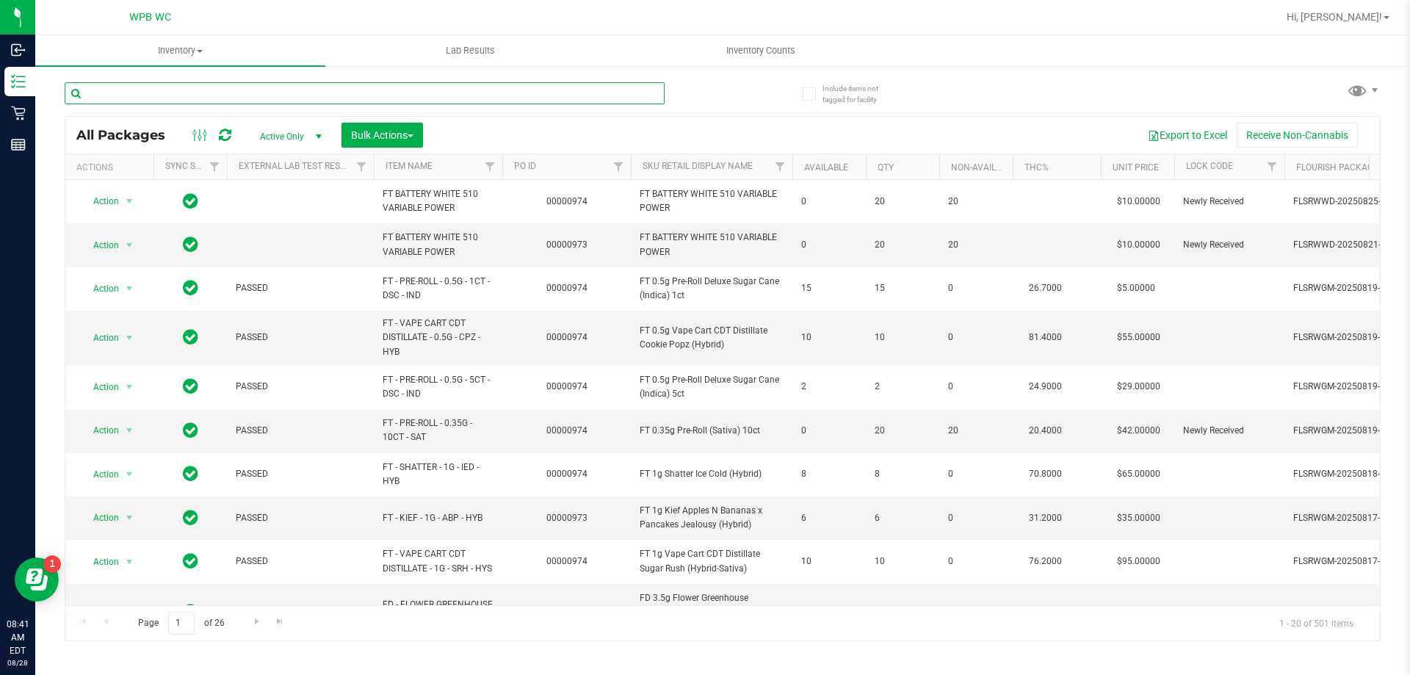
click at [224, 95] on input "text" at bounding box center [365, 93] width 600 height 22
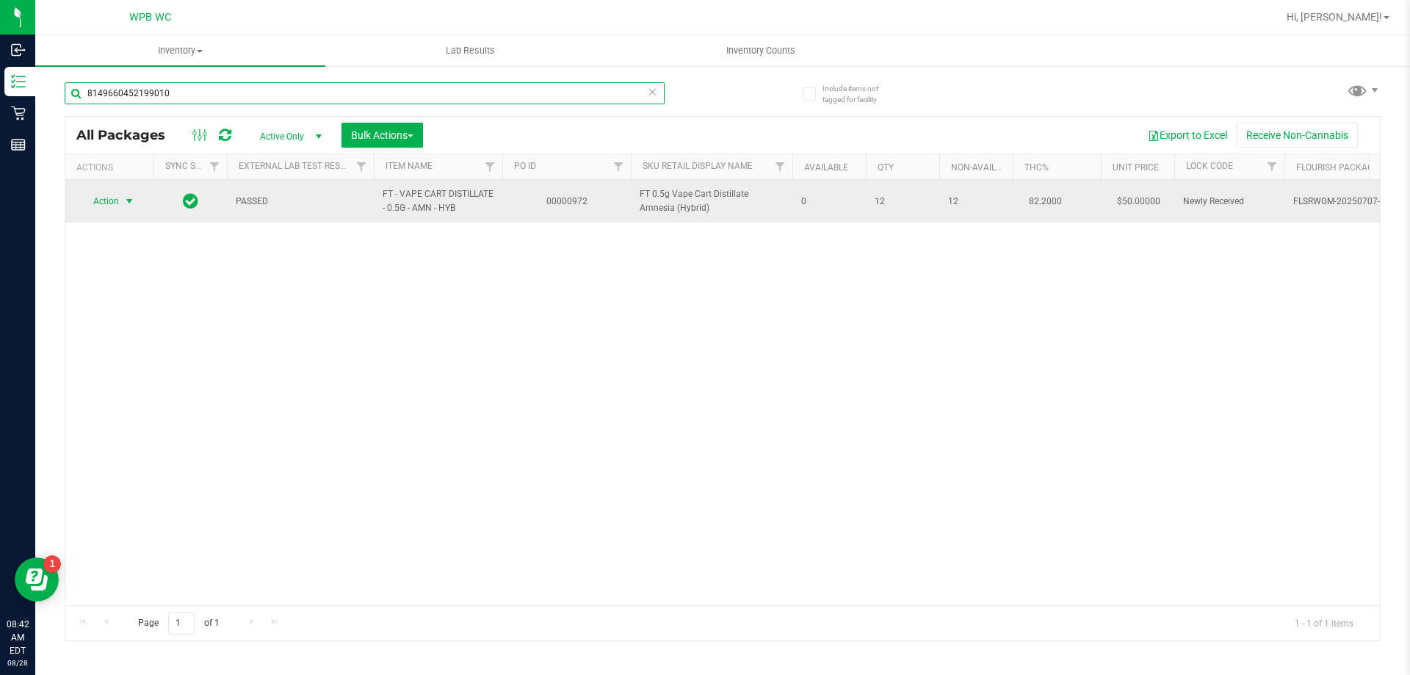
type input "8149660452199010"
click at [129, 204] on span "select" at bounding box center [129, 201] width 12 height 12
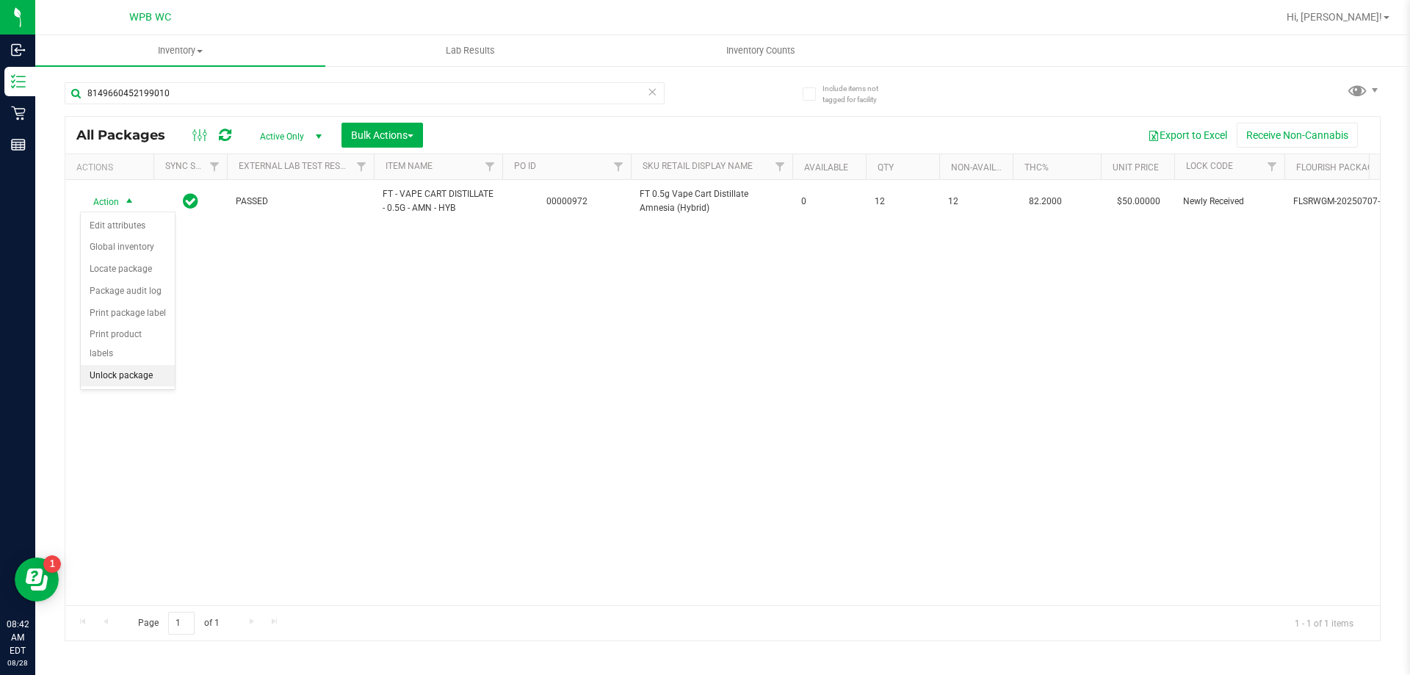
click at [126, 365] on li "Unlock package" at bounding box center [128, 376] width 94 height 22
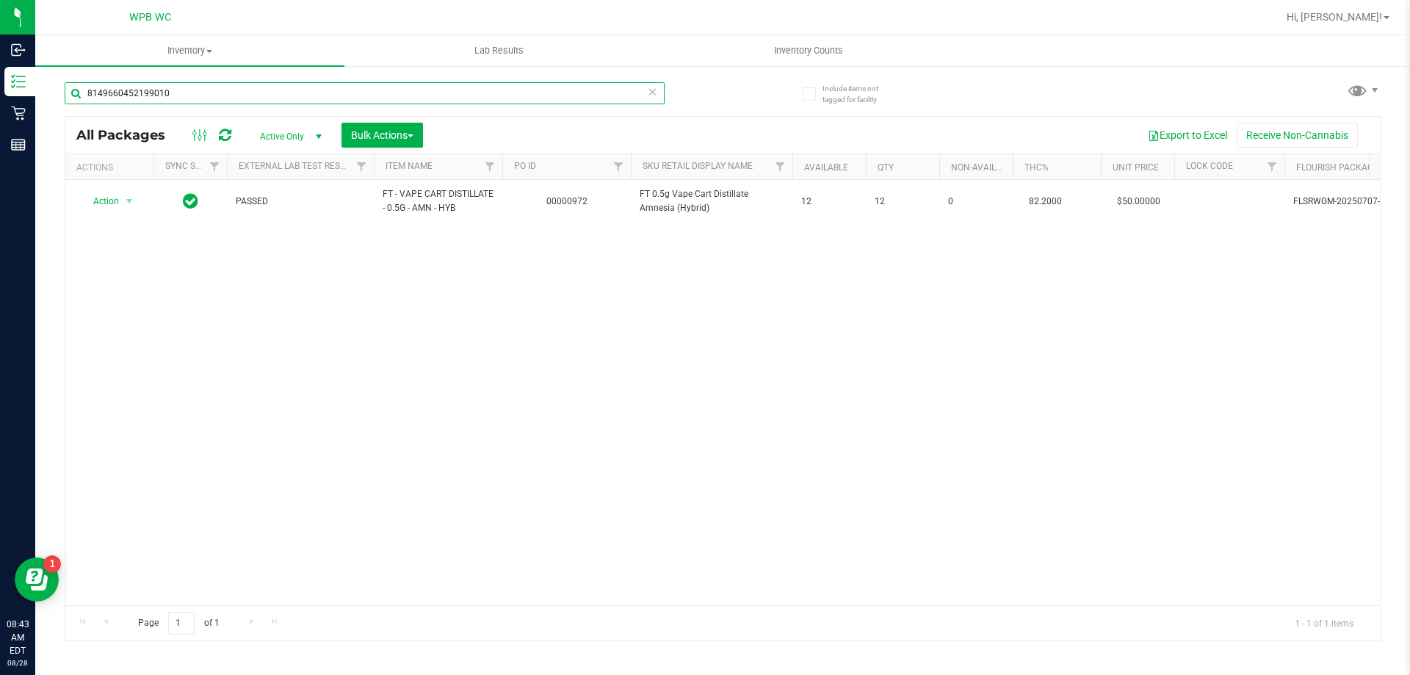
drag, startPoint x: 174, startPoint y: 91, endPoint x: 0, endPoint y: -19, distance: 206.0
click at [0, 0] on html "Inbound Inventory Retail Reports 08:43 AM EDT [DATE] 08/28 WPB WC Hi, [PERSON_N…" at bounding box center [705, 337] width 1410 height 675
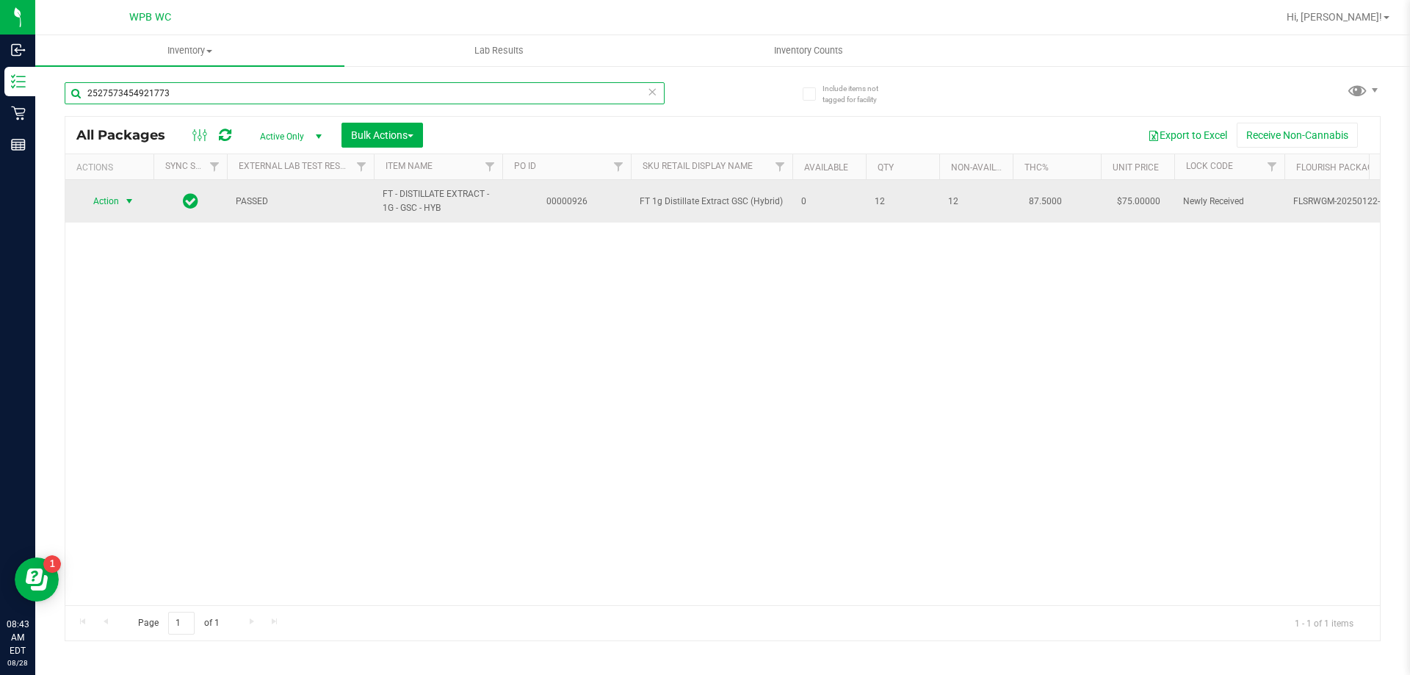
type input "2527573454921773"
click at [126, 206] on span "select" at bounding box center [129, 201] width 12 height 12
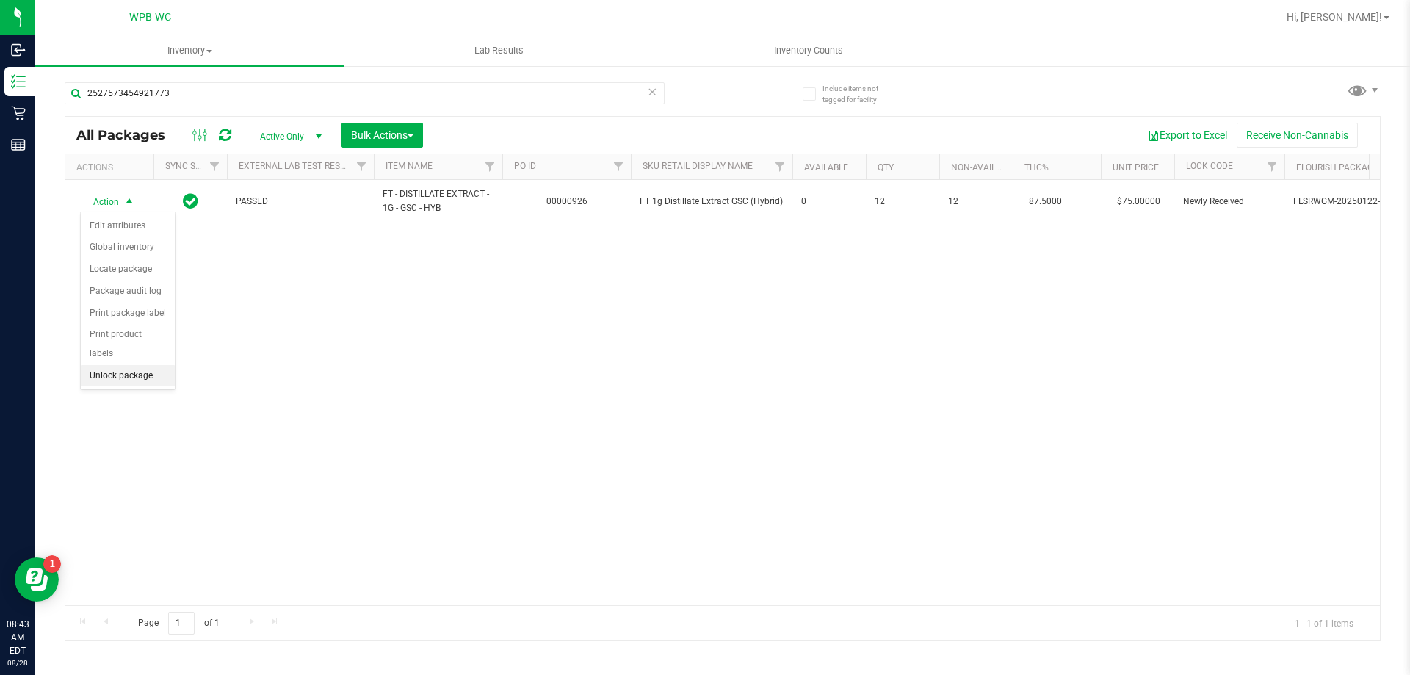
click at [126, 365] on li "Unlock package" at bounding box center [128, 376] width 94 height 22
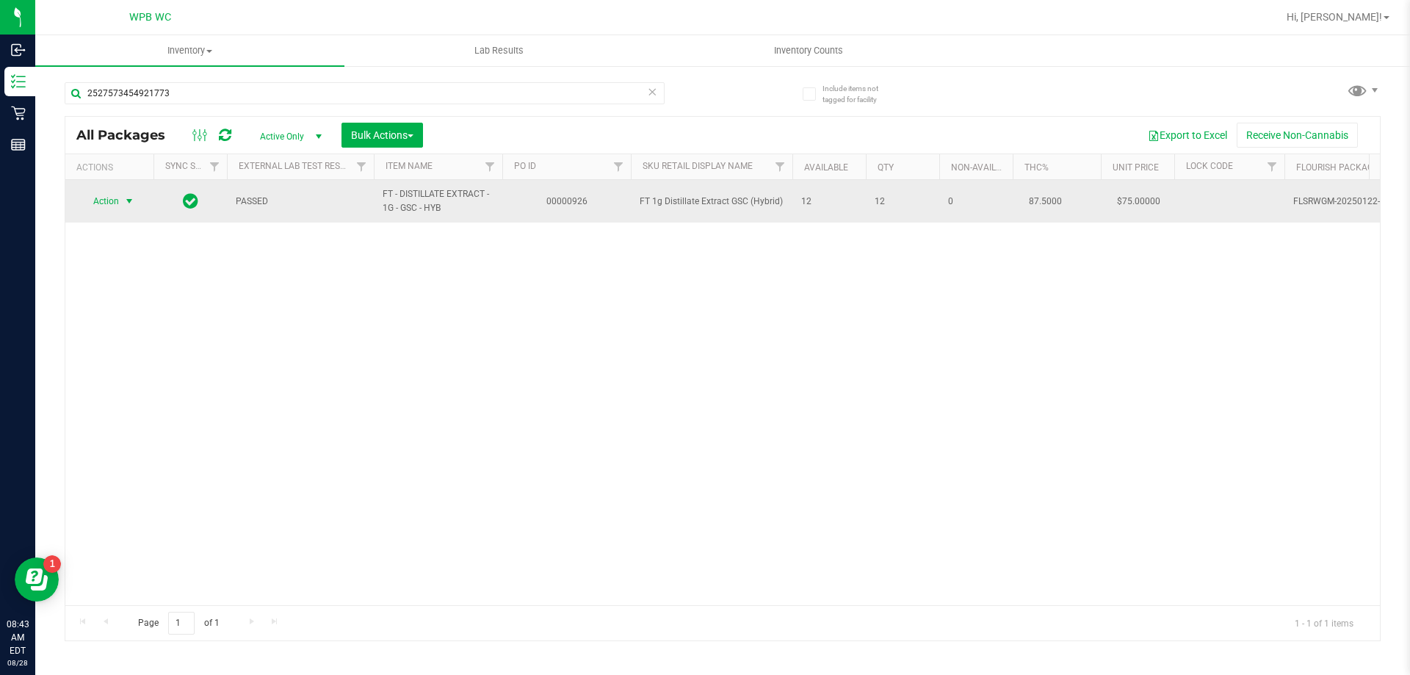
click at [100, 193] on span "Action" at bounding box center [100, 201] width 40 height 21
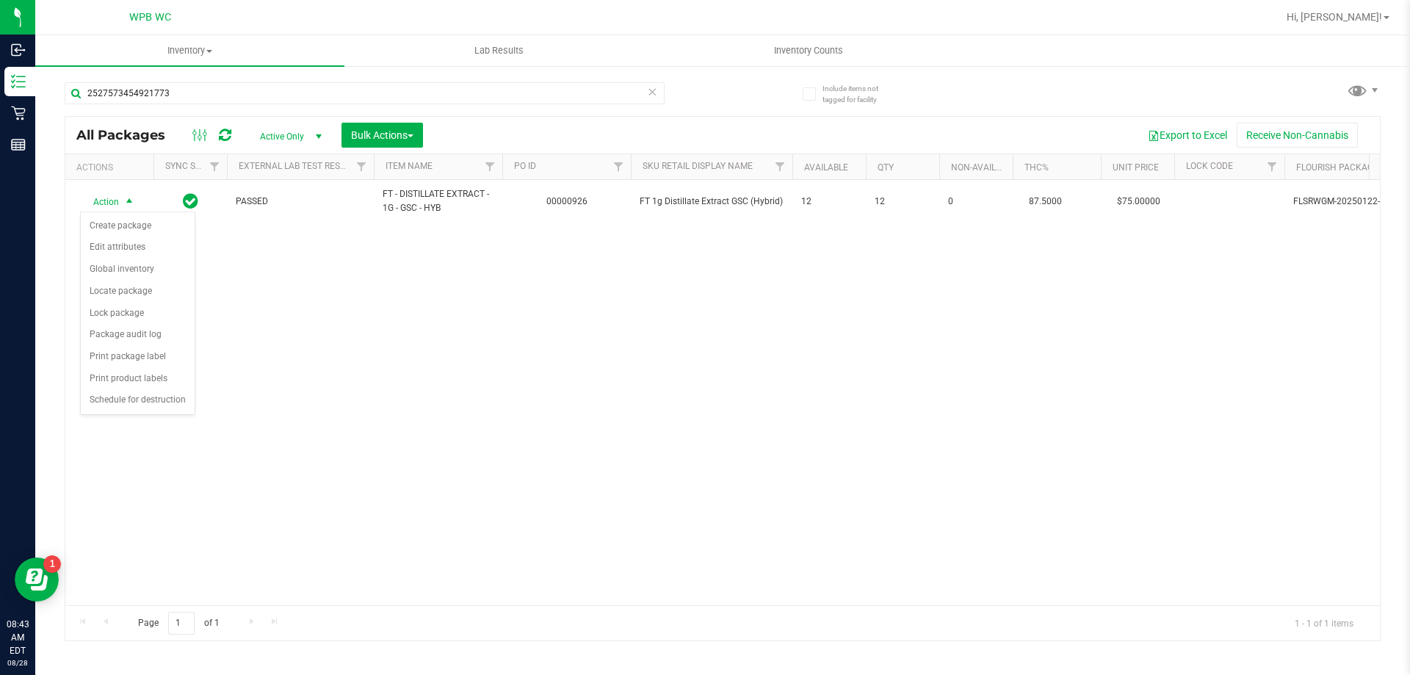
drag, startPoint x: 371, startPoint y: 365, endPoint x: 351, endPoint y: 296, distance: 71.8
click at [367, 364] on div "Action Action Create package Edit attributes Global inventory Locate package Lo…" at bounding box center [722, 392] width 1315 height 425
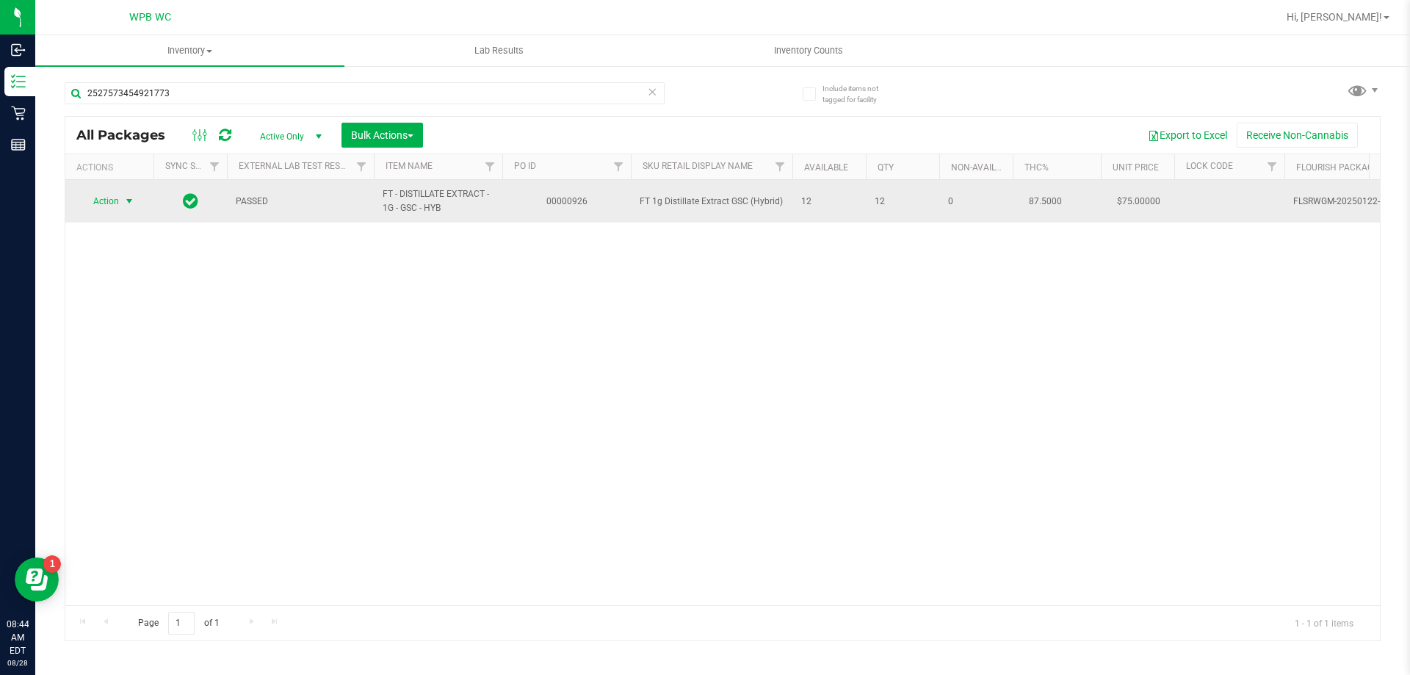
click at [112, 197] on span "Action" at bounding box center [100, 201] width 40 height 21
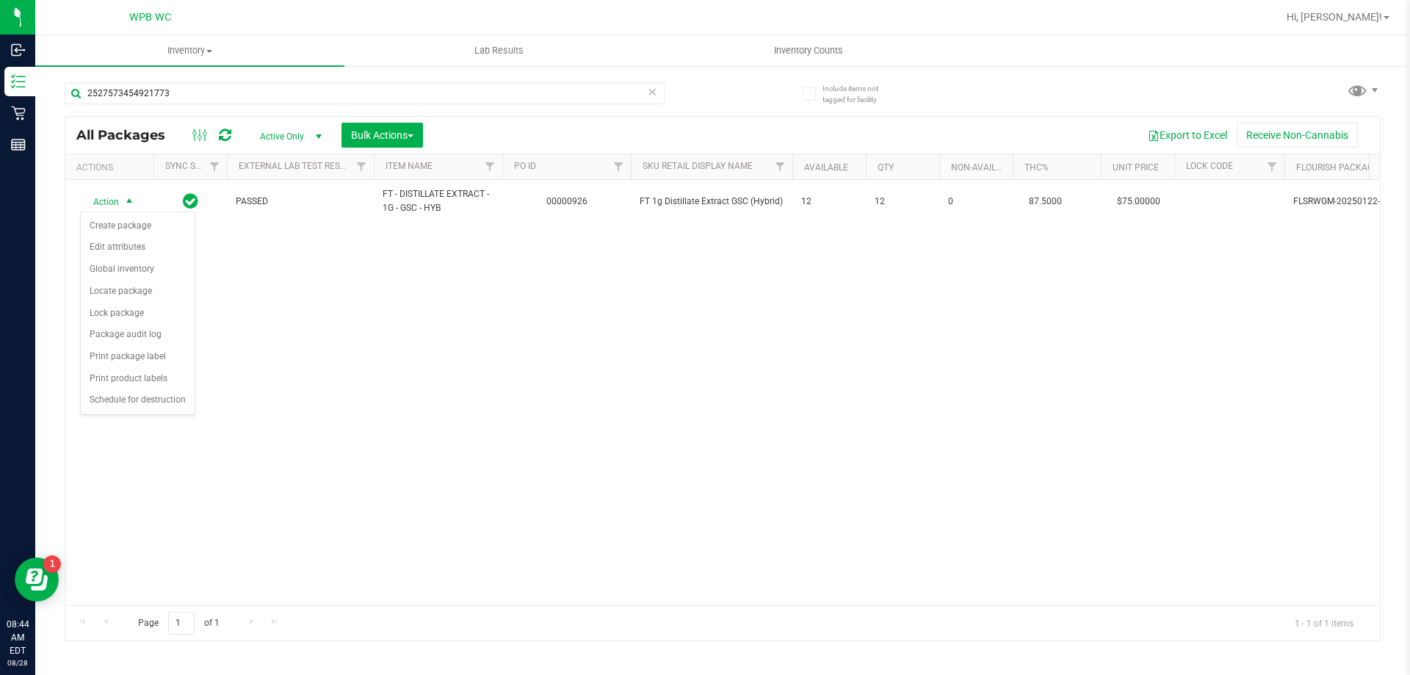
click at [411, 354] on div "Action Action Create package Edit attributes Global inventory Locate package Lo…" at bounding box center [722, 392] width 1315 height 425
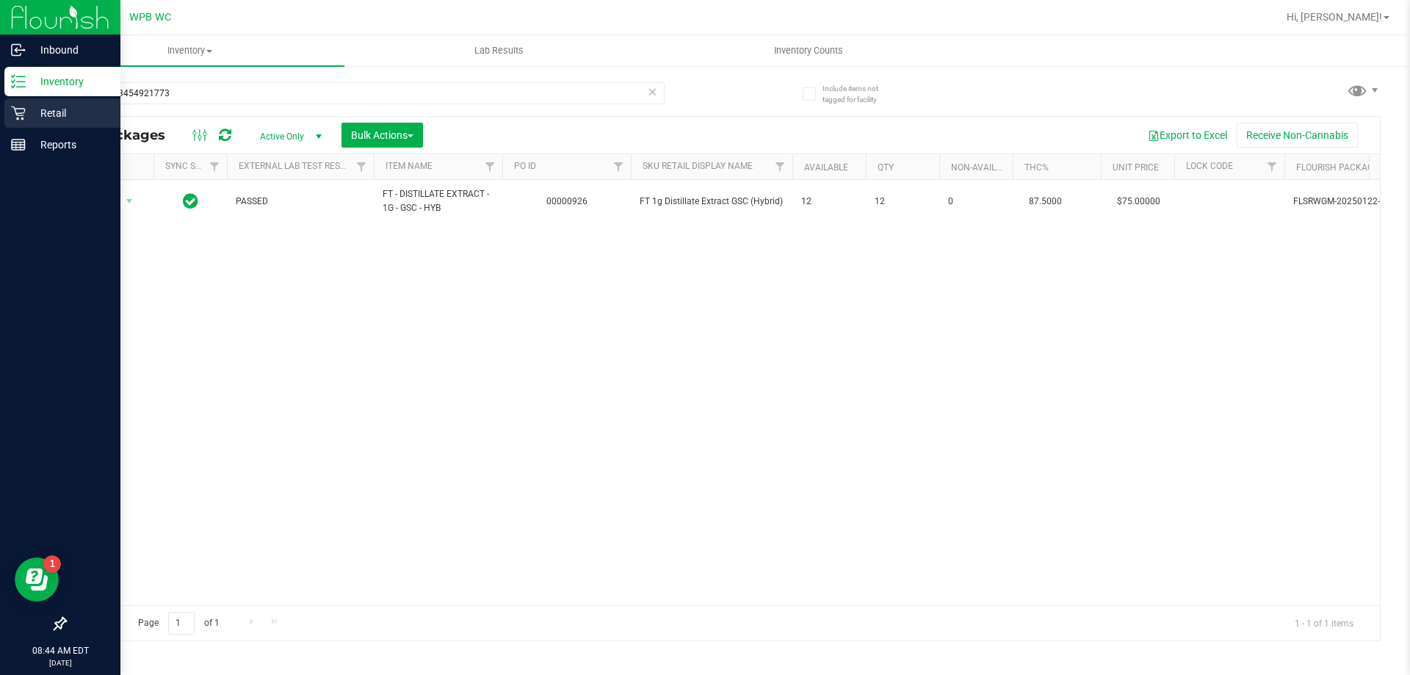
click at [28, 110] on p "Retail" at bounding box center [70, 113] width 88 height 18
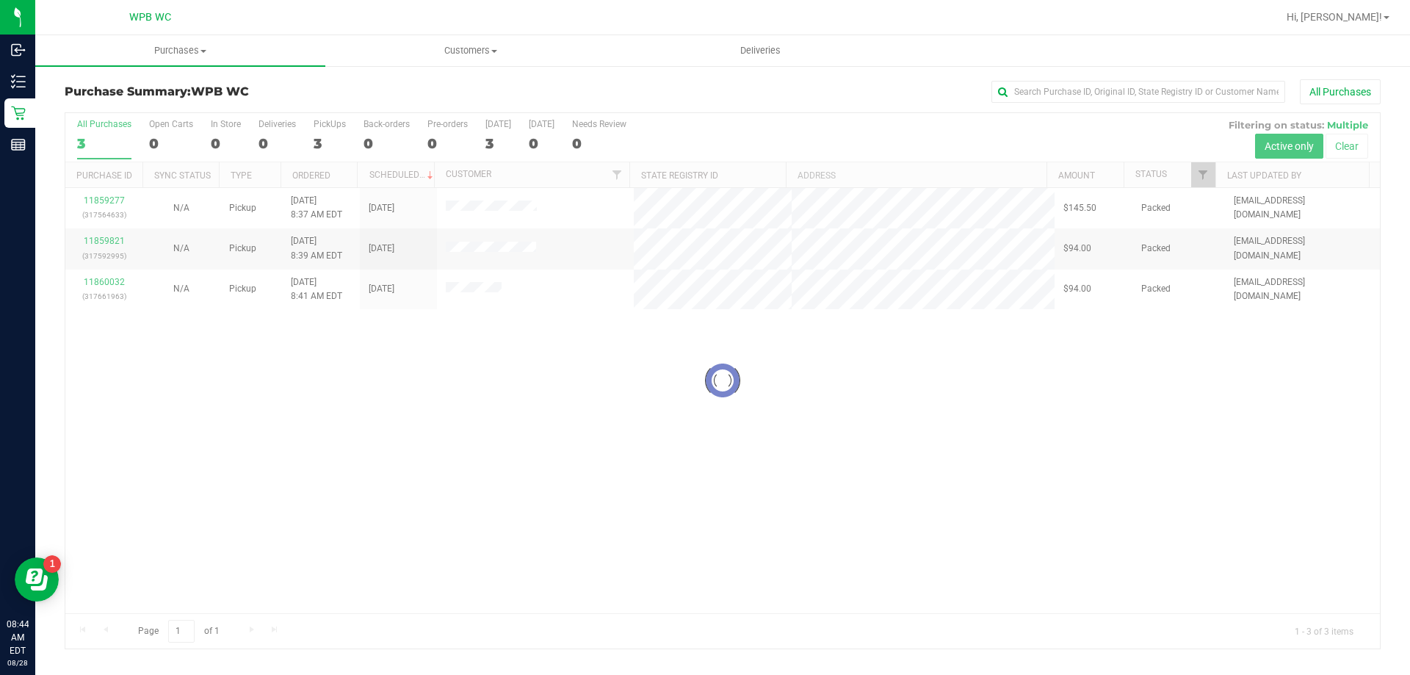
click at [756, 478] on div at bounding box center [722, 380] width 1315 height 535
